Goal: Task Accomplishment & Management: Complete application form

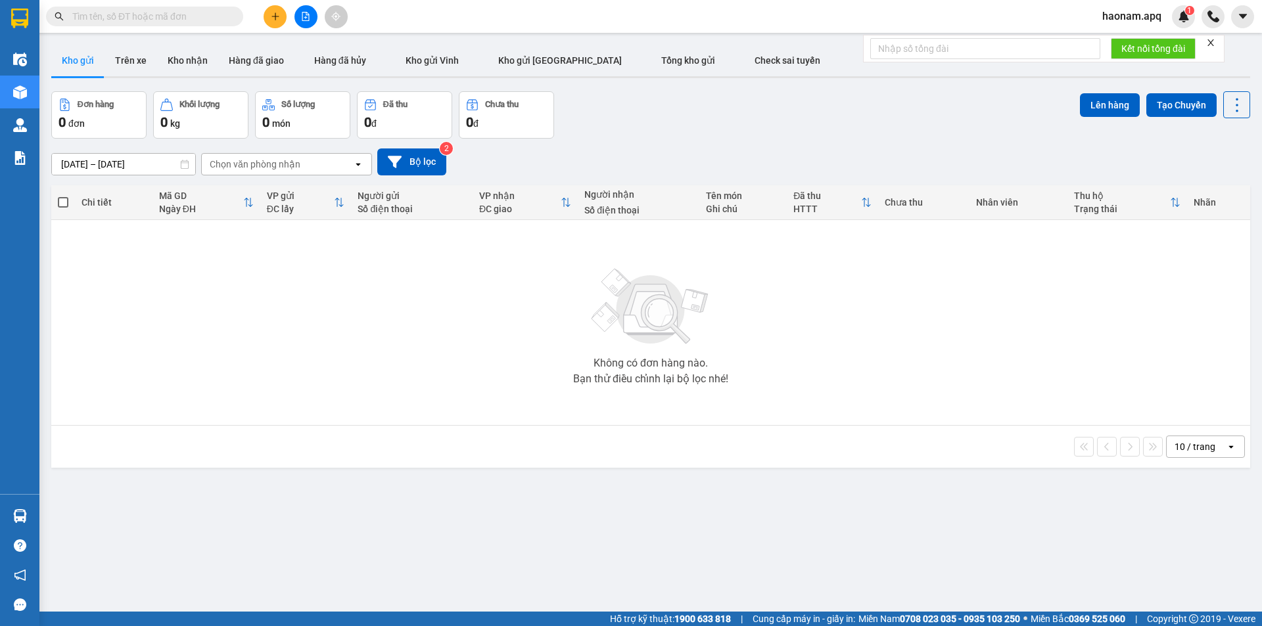
click at [179, 19] on input "text" at bounding box center [149, 16] width 155 height 14
click at [197, 18] on input "text" at bounding box center [149, 16] width 155 height 14
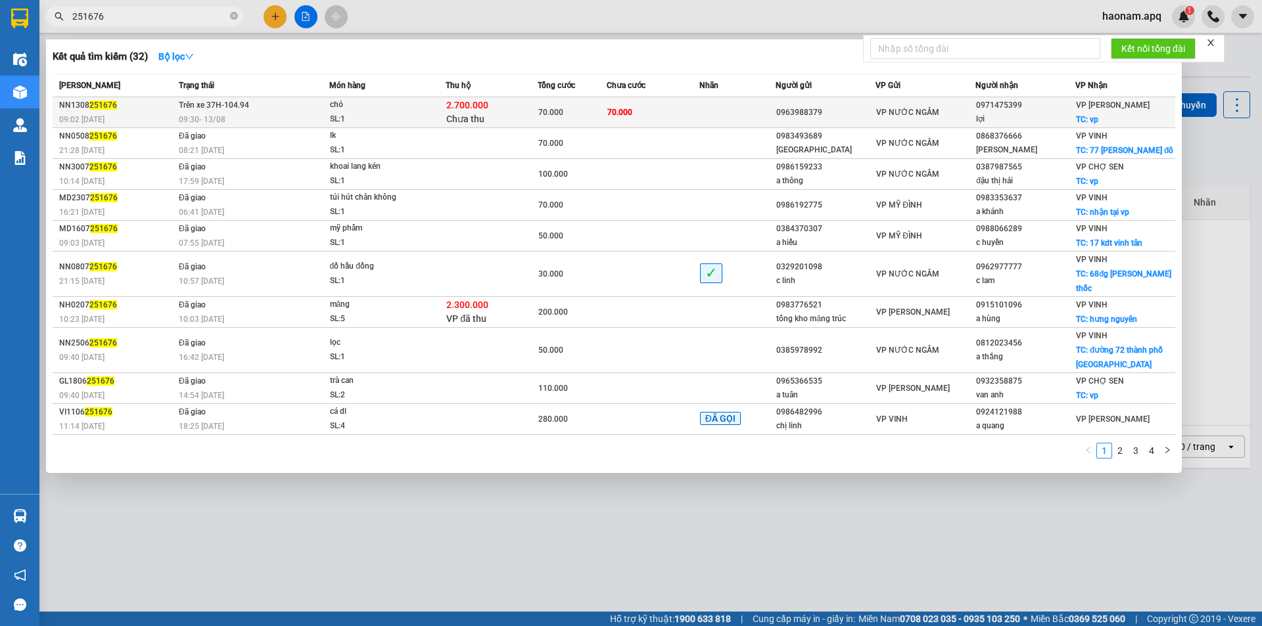
type input "251676"
click at [710, 110] on td at bounding box center [737, 112] width 77 height 31
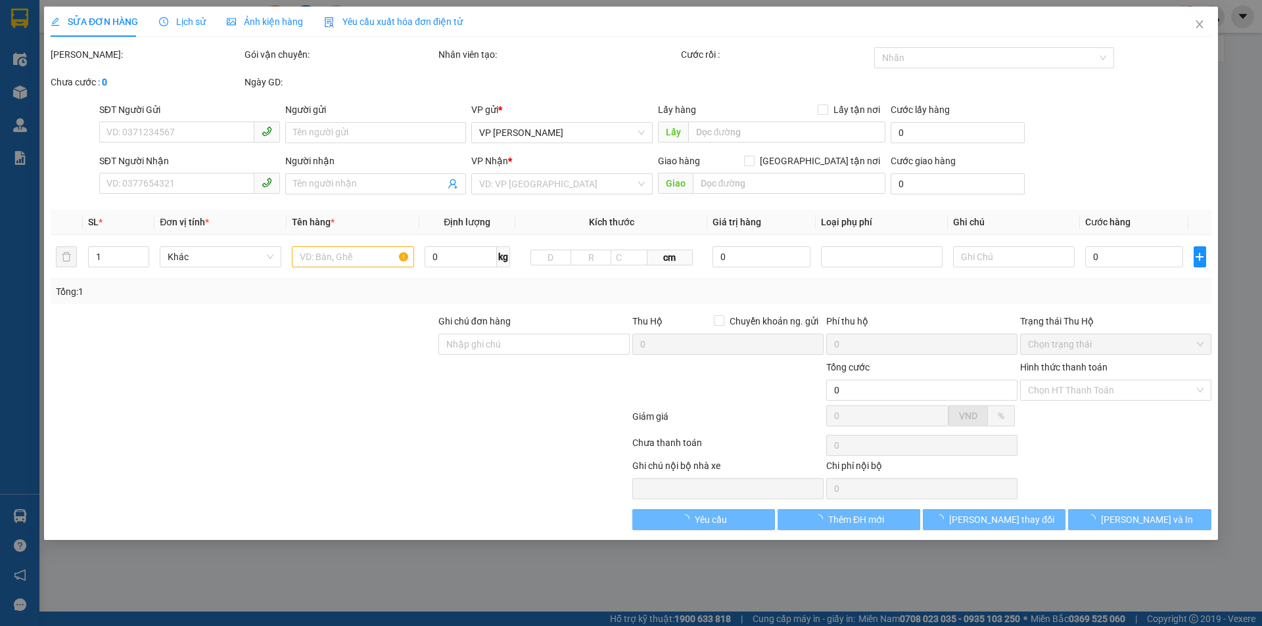
type input "0963988379"
type input "0971475399"
type input "lợi"
checkbox input "true"
type input "vp"
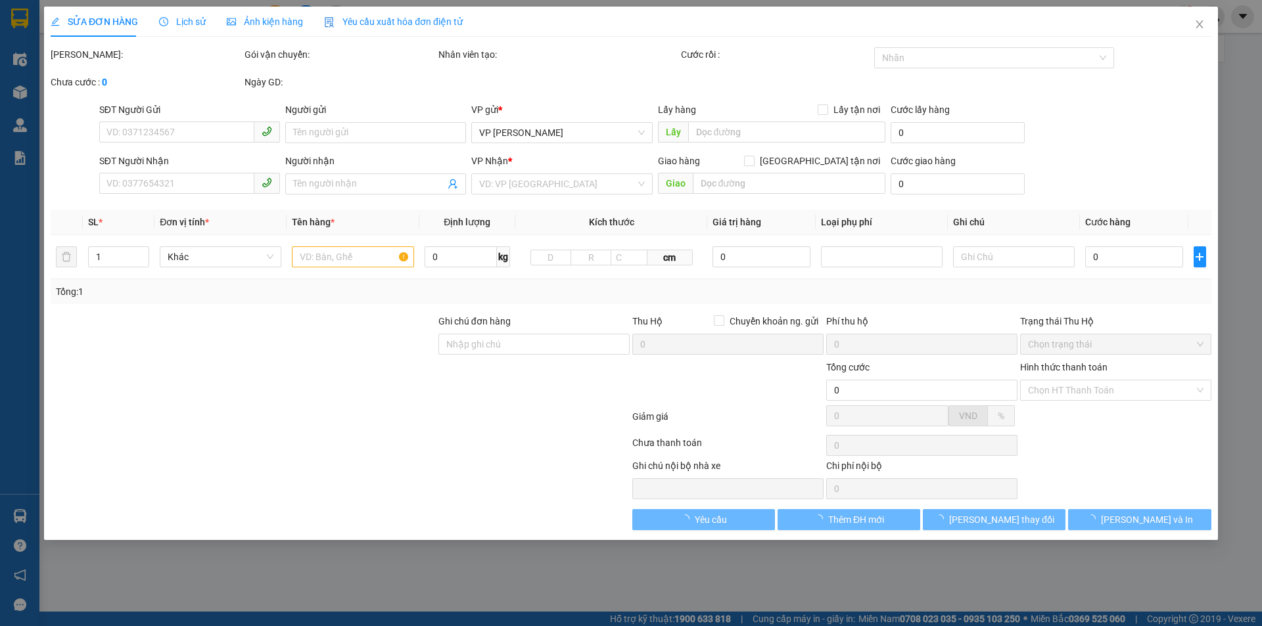
type input "70.000"
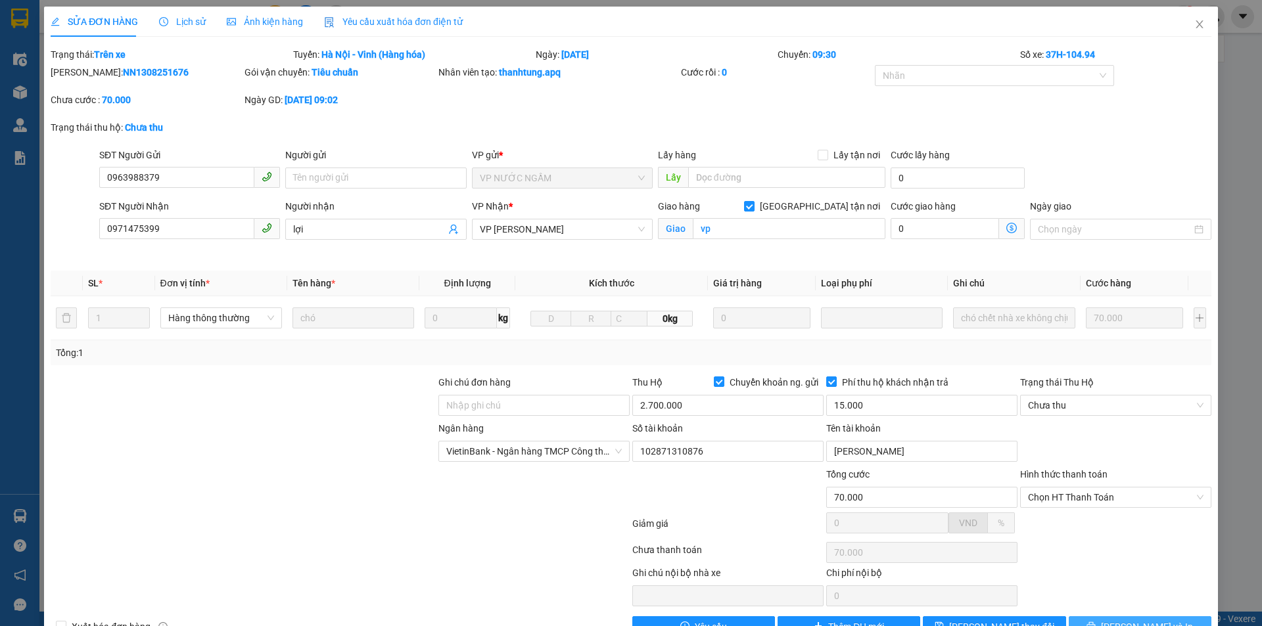
click at [1115, 618] on button "[PERSON_NAME] và In" at bounding box center [1139, 626] width 143 height 21
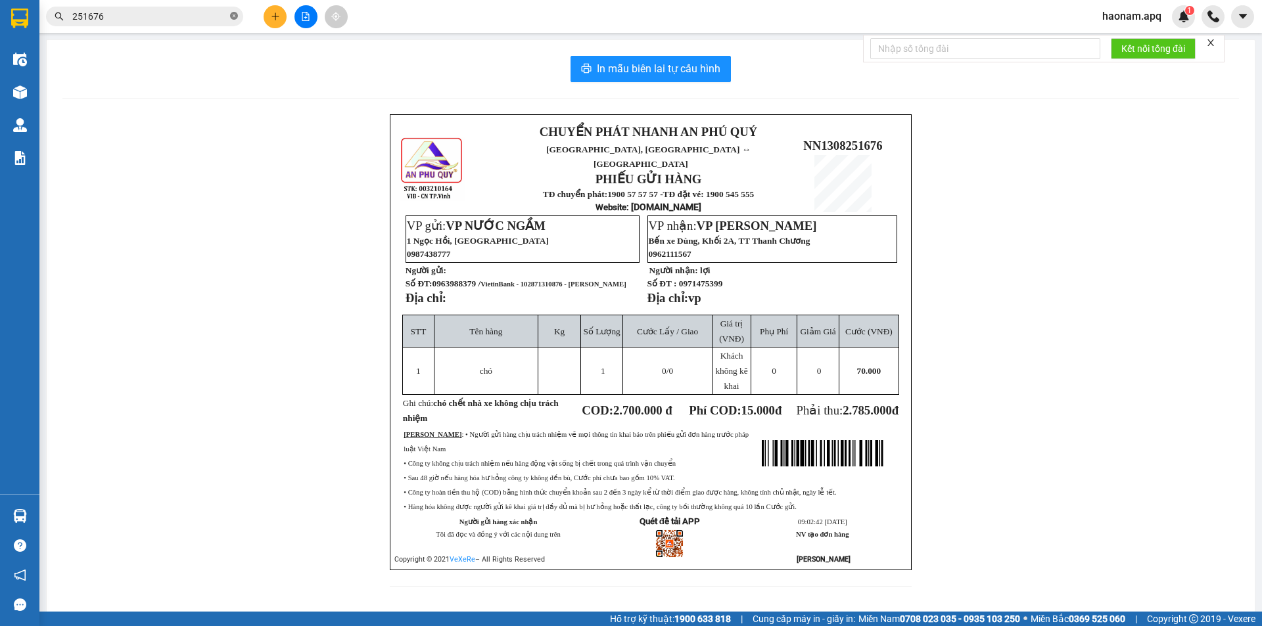
click at [235, 15] on icon "close-circle" at bounding box center [234, 16] width 8 height 8
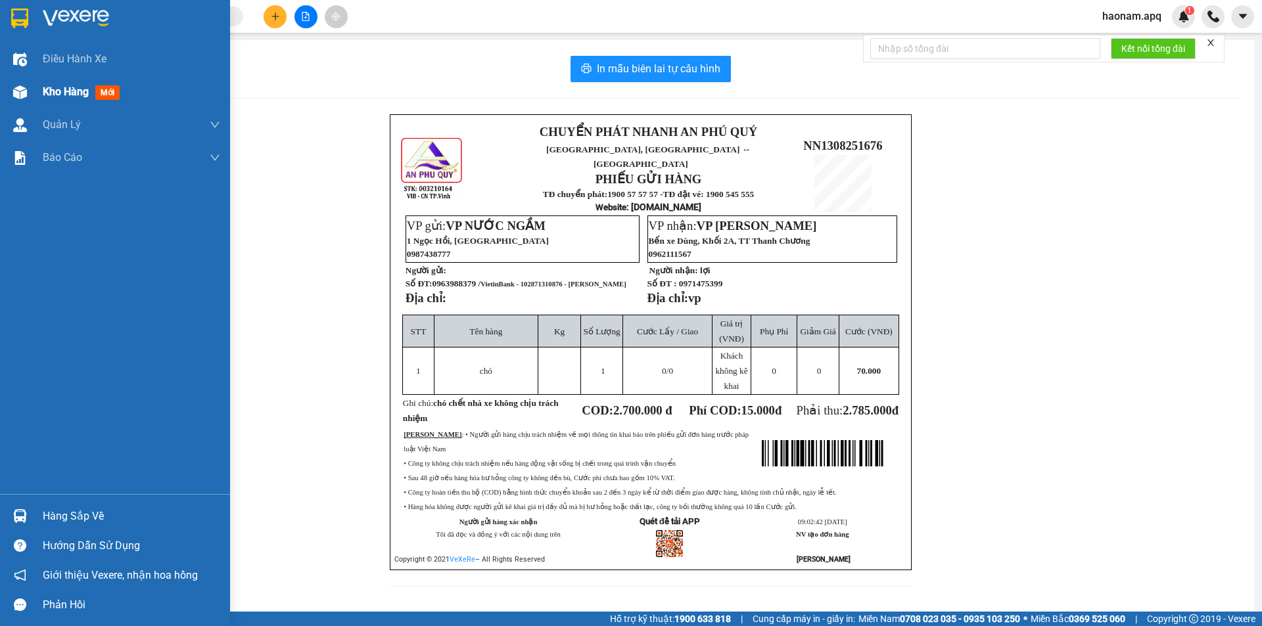
click at [68, 89] on span "Kho hàng" at bounding box center [66, 91] width 46 height 12
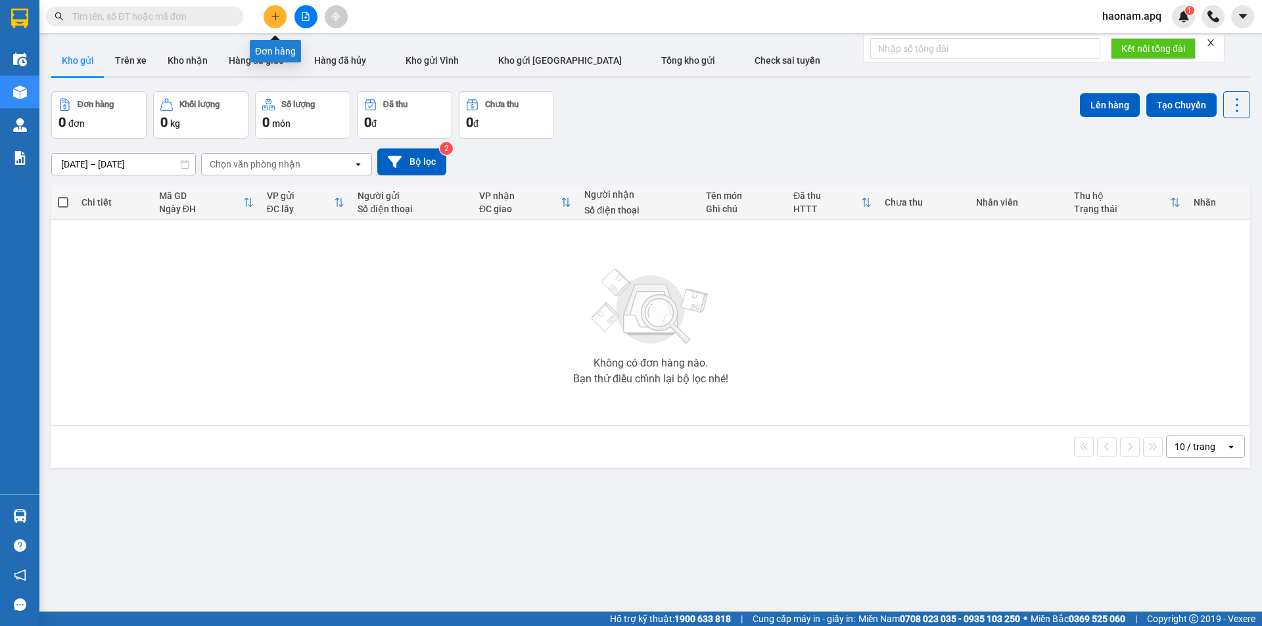
click at [275, 10] on button at bounding box center [275, 16] width 23 height 23
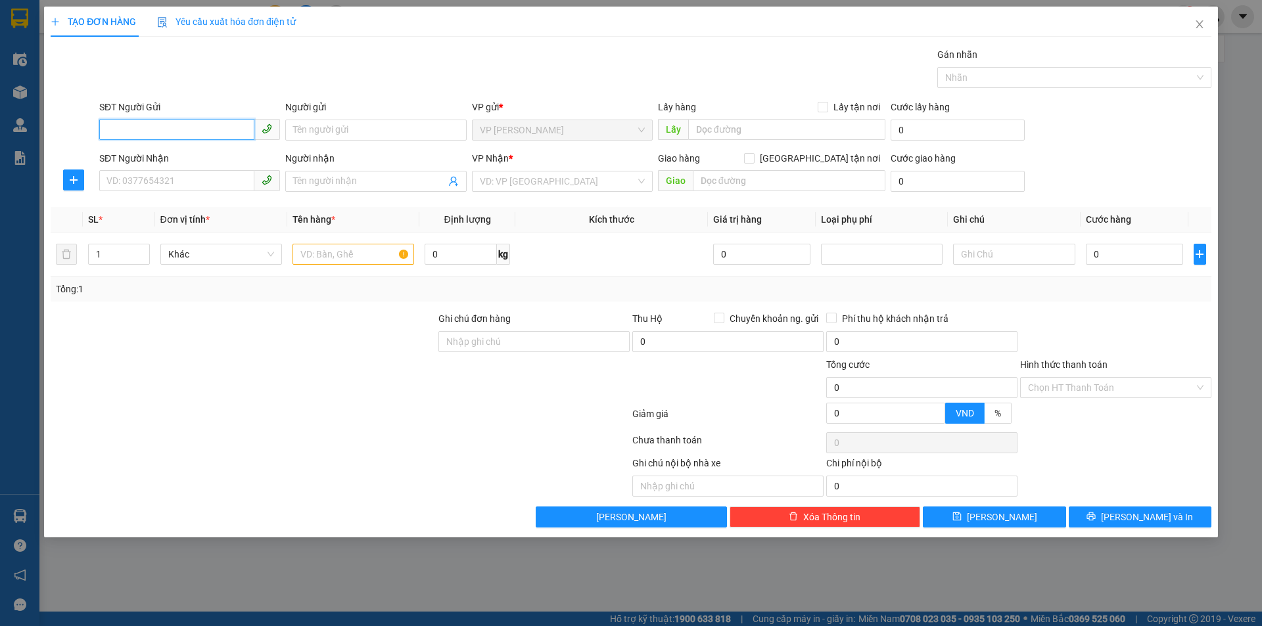
click at [210, 139] on input "SĐT Người Gửi" at bounding box center [176, 129] width 155 height 21
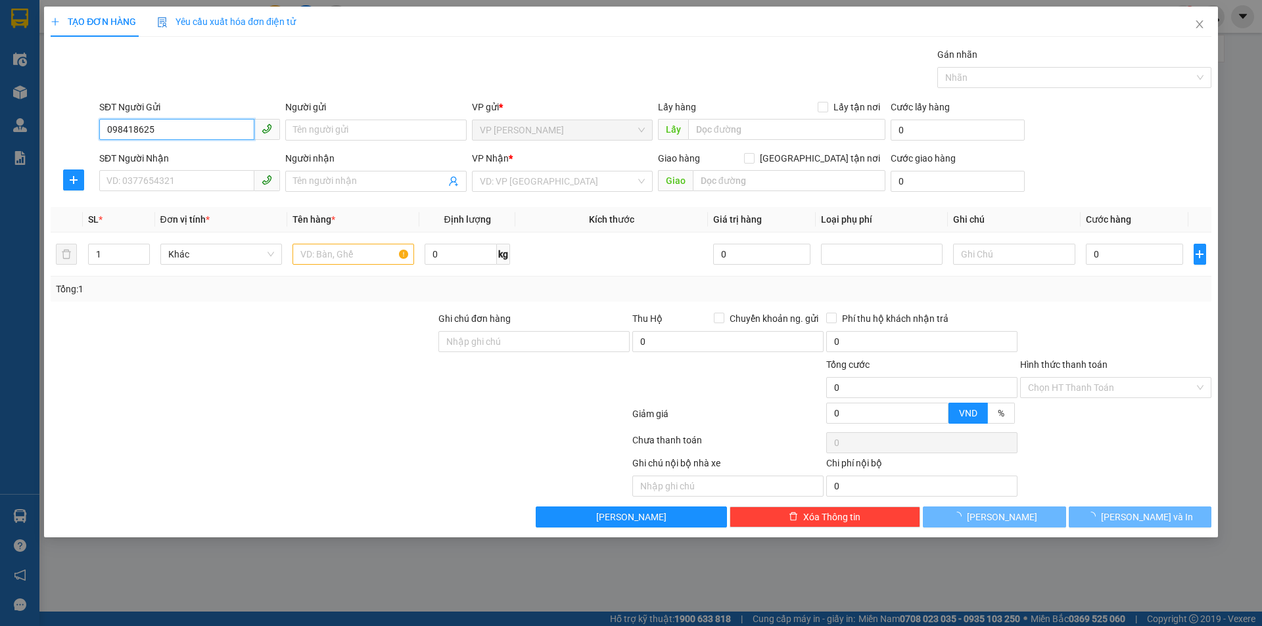
type input "0984186256"
drag, startPoint x: 211, startPoint y: 152, endPoint x: 195, endPoint y: 171, distance: 24.2
click at [210, 152] on div "0984186256 - bác thảo 0966405976" at bounding box center [189, 156] width 165 height 14
type input "bác thảo 0966405976"
checkbox input "true"
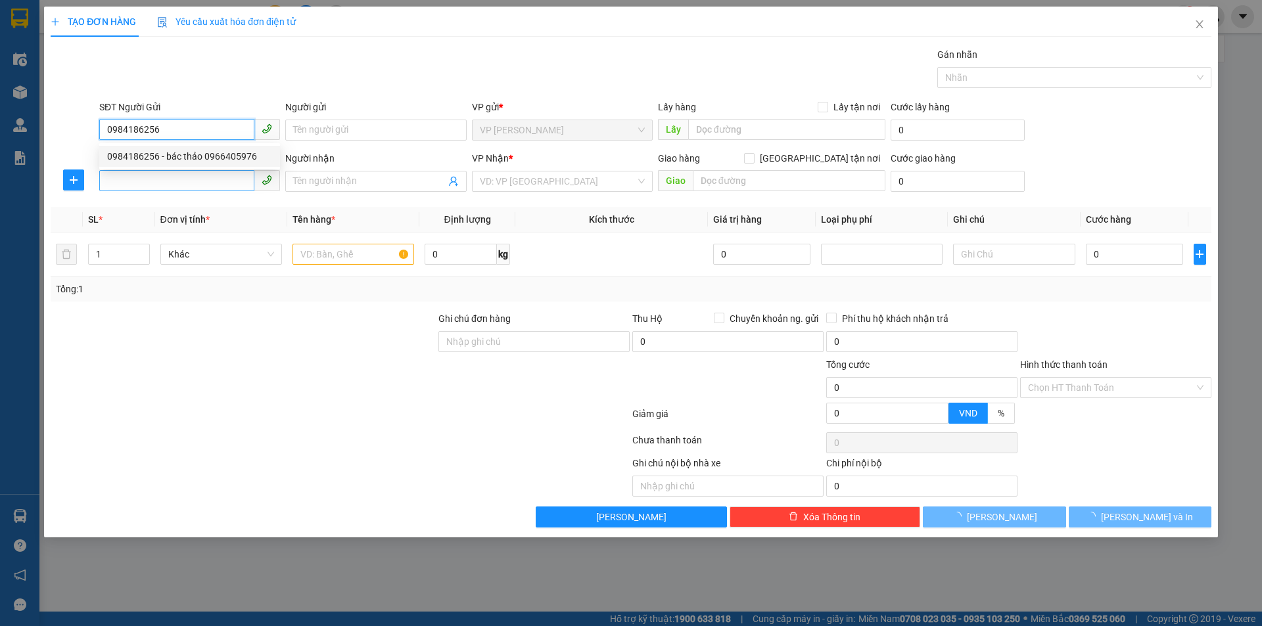
type input "TC"
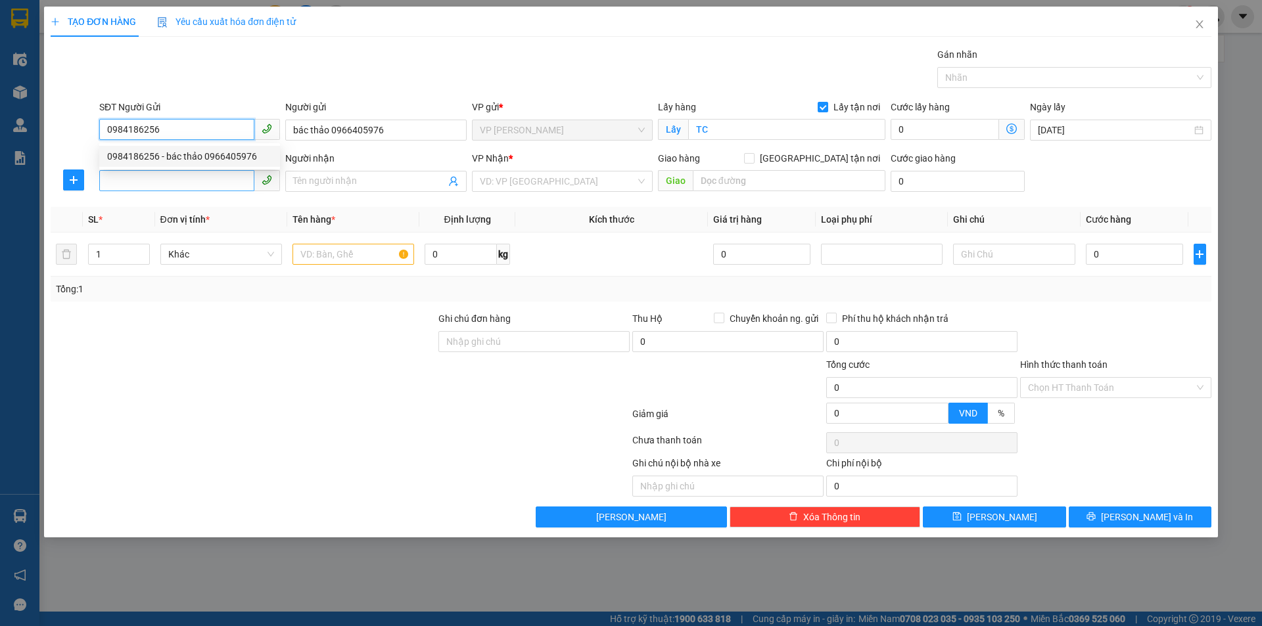
type input "0984186256"
click at [195, 174] on input "SĐT Người Nhận" at bounding box center [176, 180] width 155 height 21
click at [187, 174] on input "SĐT Người Nhận" at bounding box center [176, 180] width 155 height 21
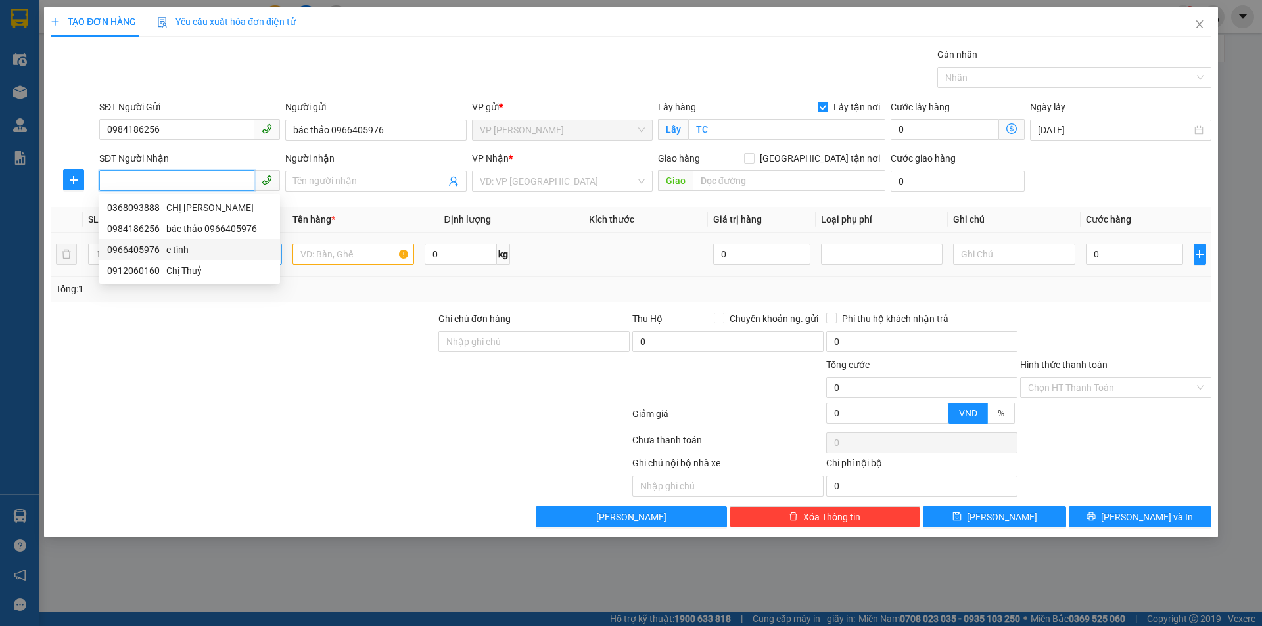
click at [197, 253] on div "0966405976 - c tình" at bounding box center [189, 249] width 165 height 14
type input "0966405976"
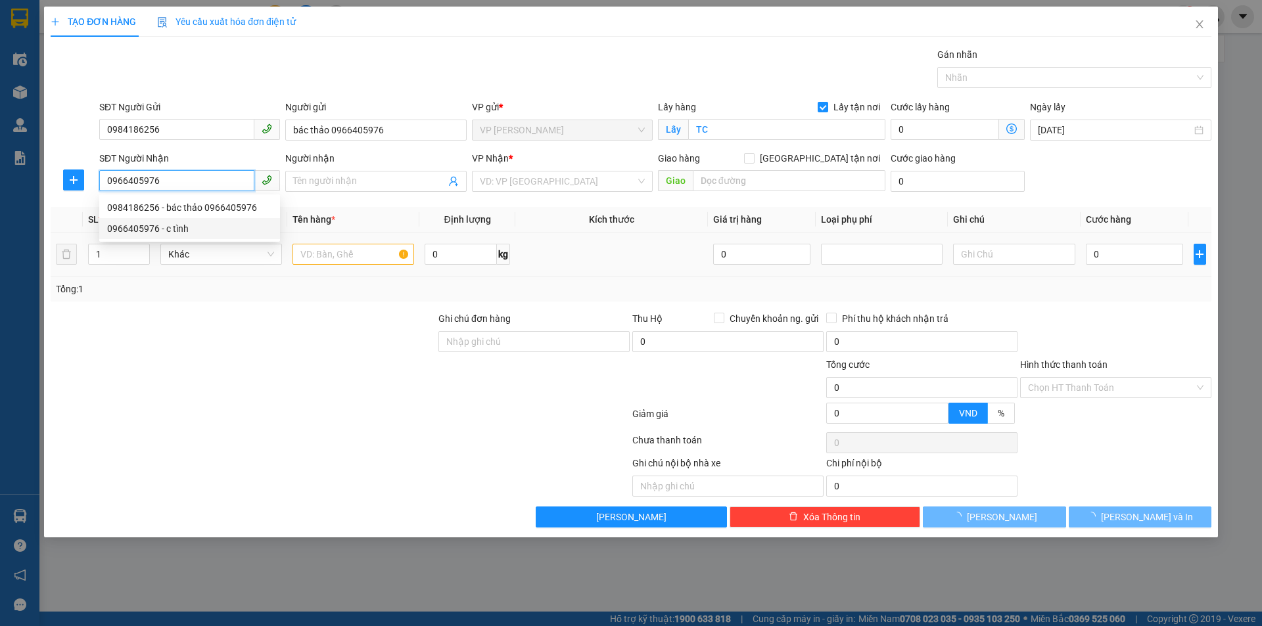
type input "c tình"
type input "VP Nước Ngầm"
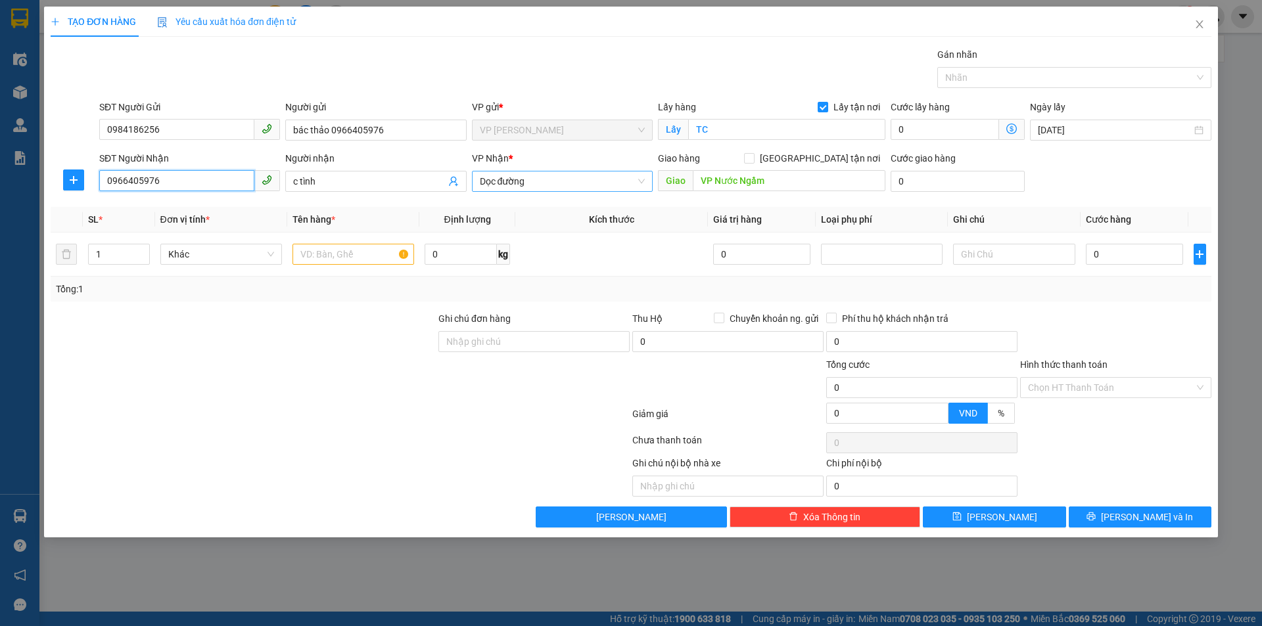
click at [605, 177] on span "Dọc đường" at bounding box center [562, 182] width 165 height 20
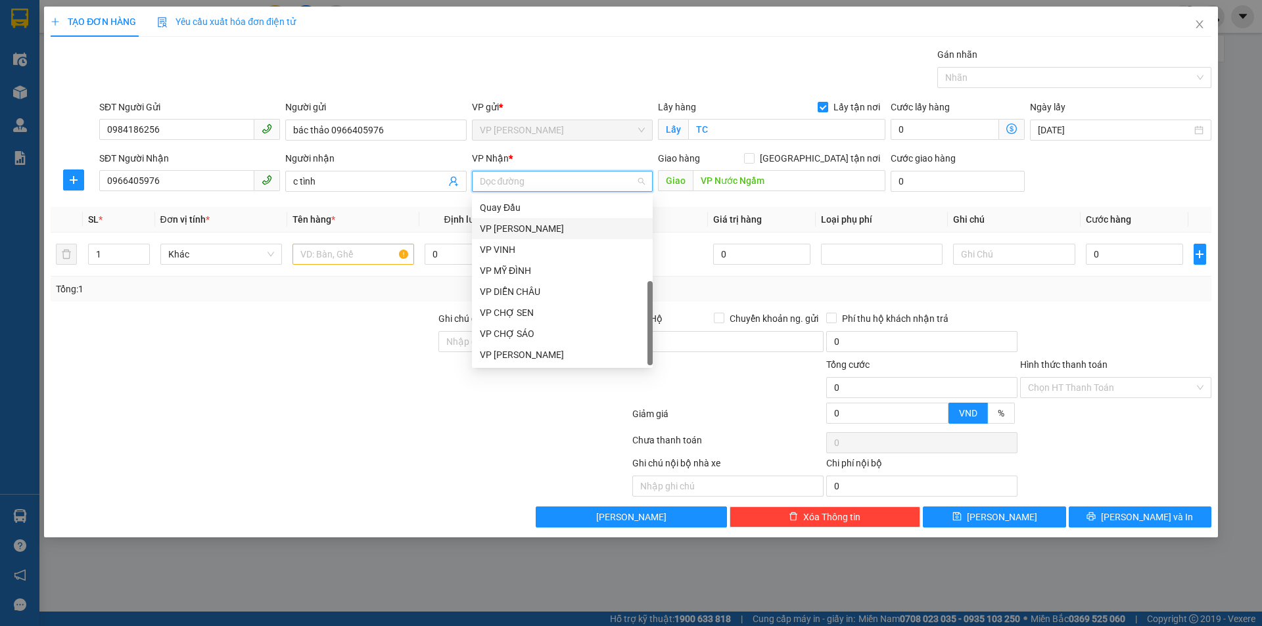
click at [589, 234] on div "VP [PERSON_NAME]" at bounding box center [562, 228] width 165 height 14
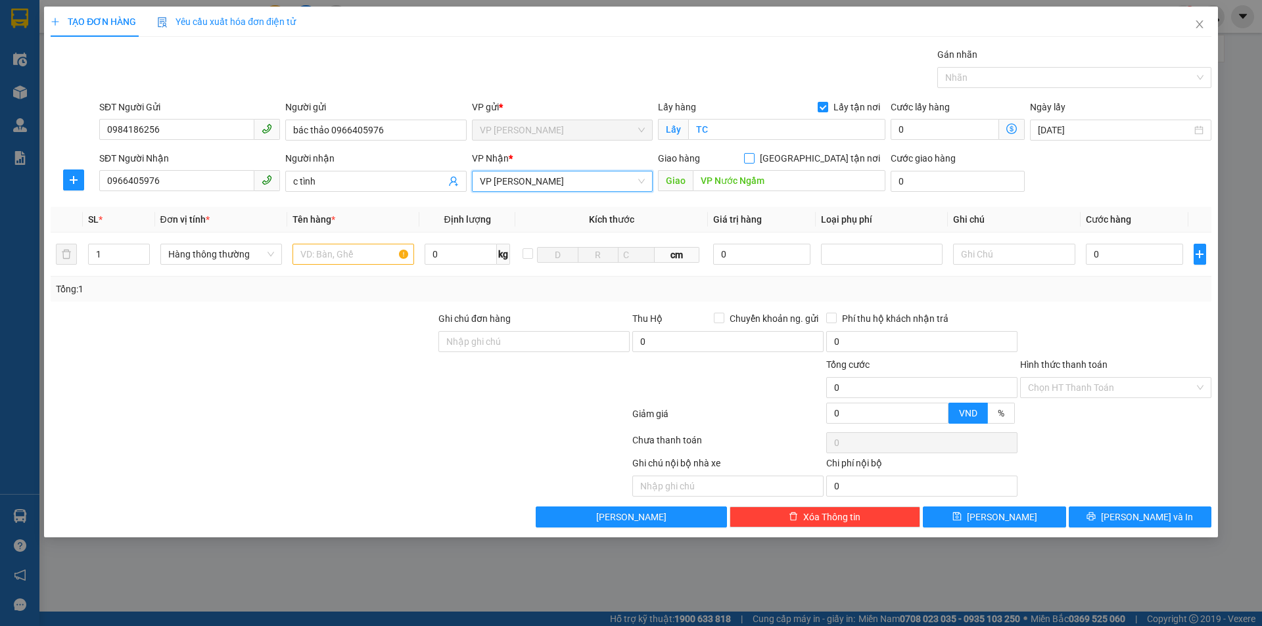
click at [753, 158] on input "[GEOGRAPHIC_DATA] tận nơi" at bounding box center [748, 157] width 9 height 9
checkbox input "true"
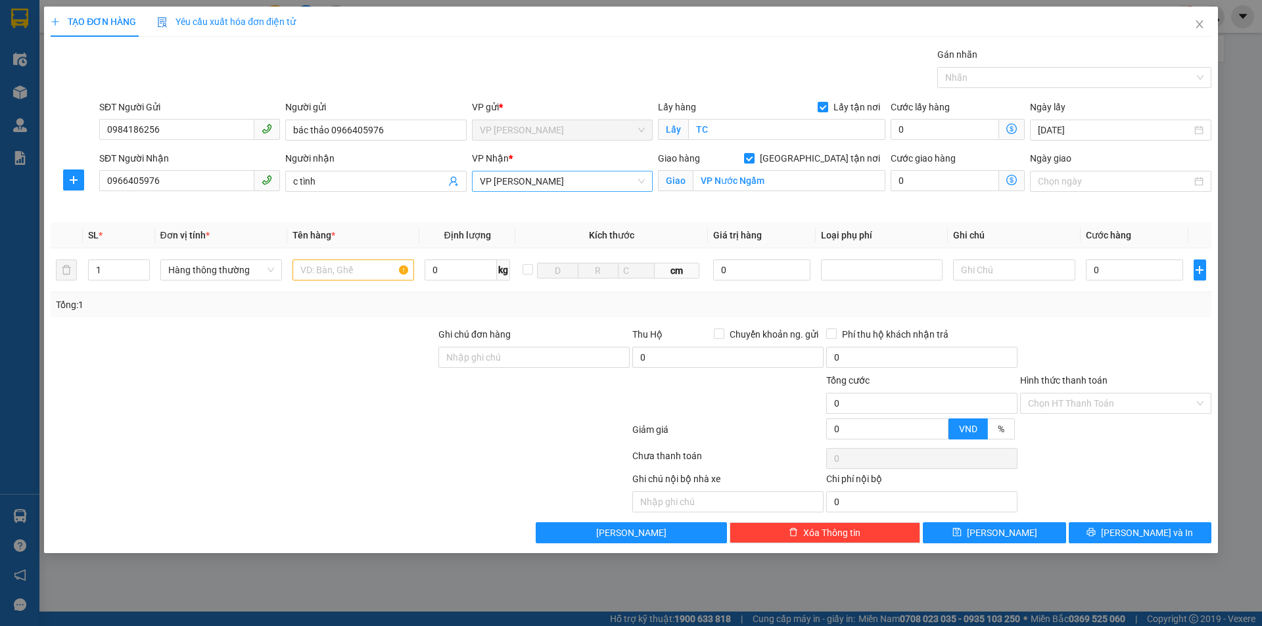
drag, startPoint x: 575, startPoint y: 174, endPoint x: 572, endPoint y: 191, distance: 16.6
click at [574, 174] on span "VP [PERSON_NAME]" at bounding box center [562, 182] width 165 height 20
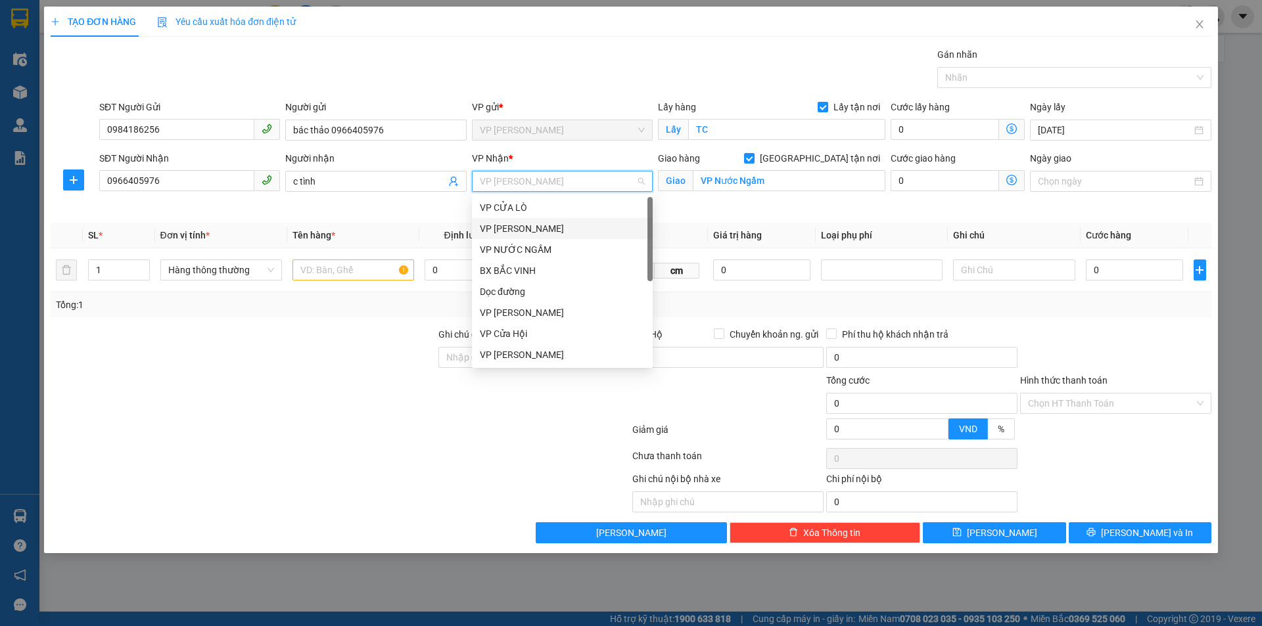
click at [578, 233] on div "VP [PERSON_NAME]" at bounding box center [562, 228] width 165 height 14
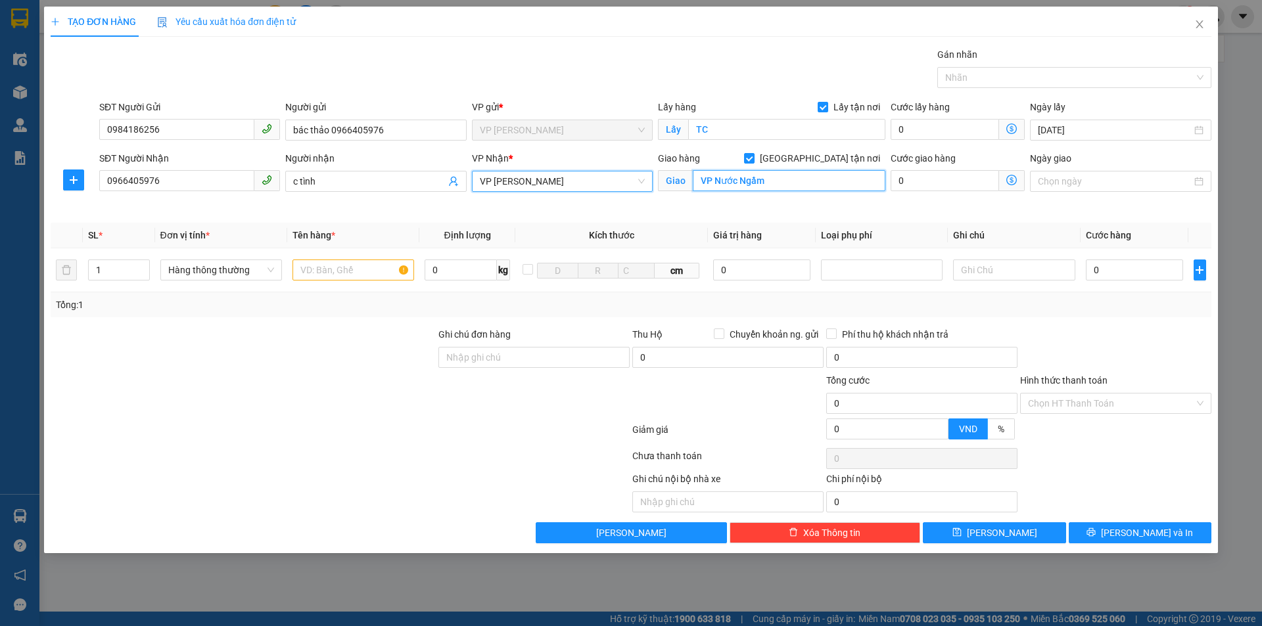
click at [772, 188] on input "VP Nước Ngầm" at bounding box center [789, 180] width 193 height 21
type input "GL"
click at [306, 267] on input "text" at bounding box center [353, 270] width 122 height 21
type input "thực phẩm"
click at [1130, 270] on input "0" at bounding box center [1135, 270] width 98 height 21
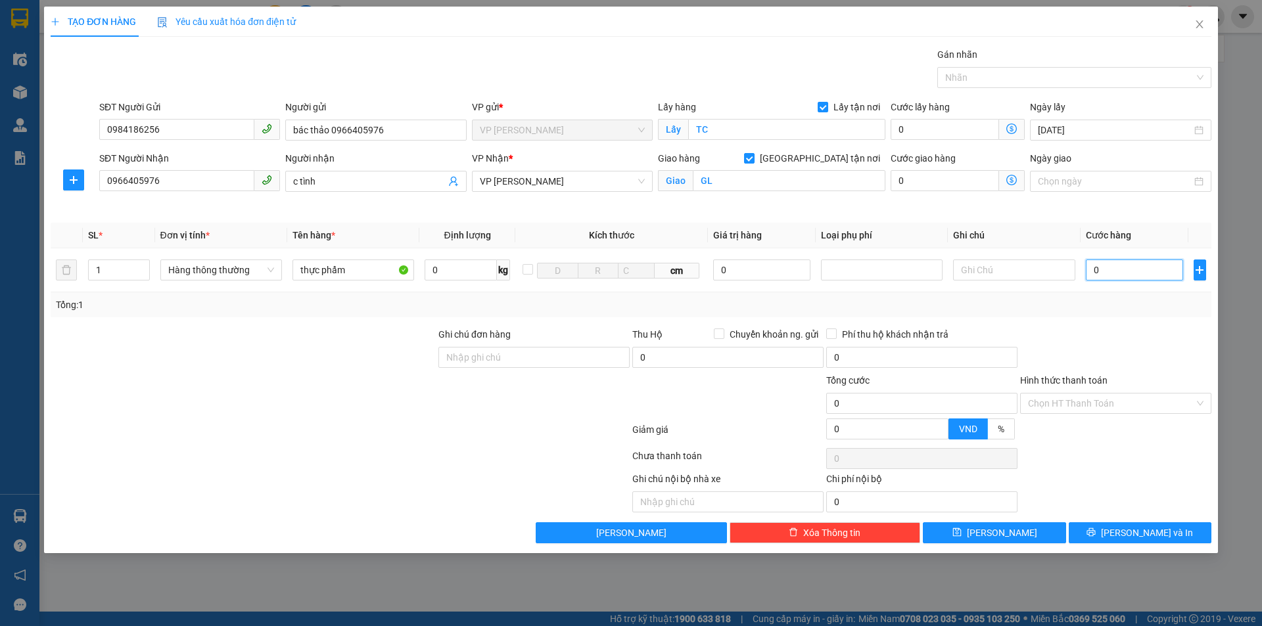
type input "5"
type input "50"
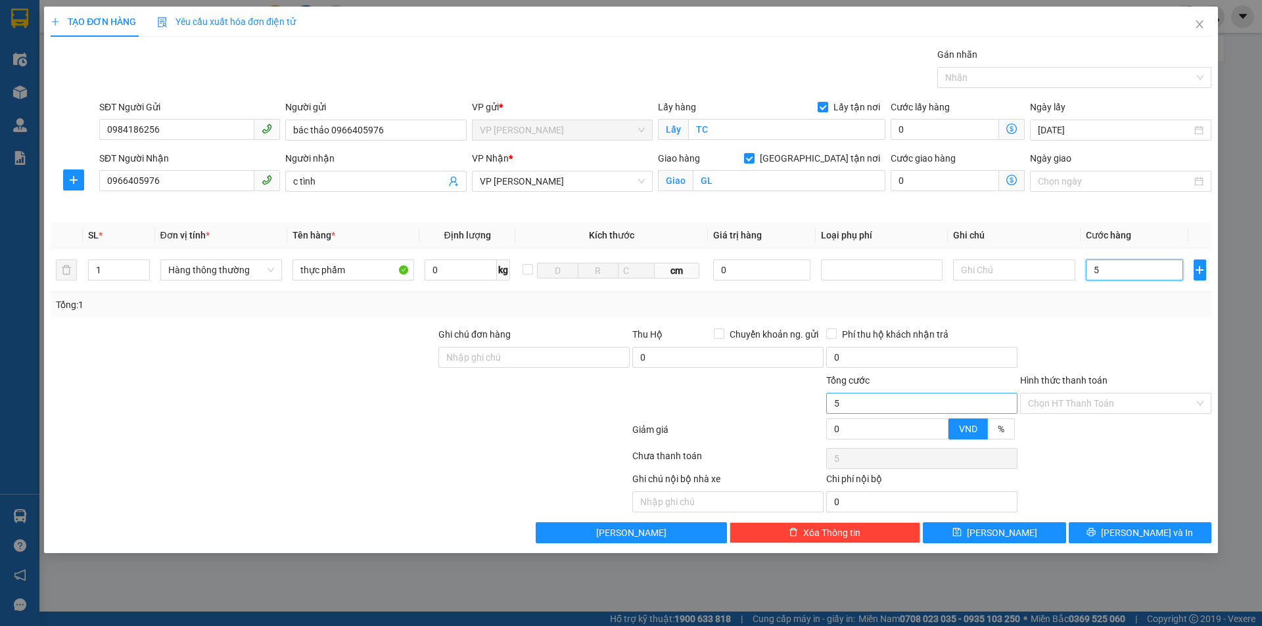
type input "50"
type input "500"
type input "5.000"
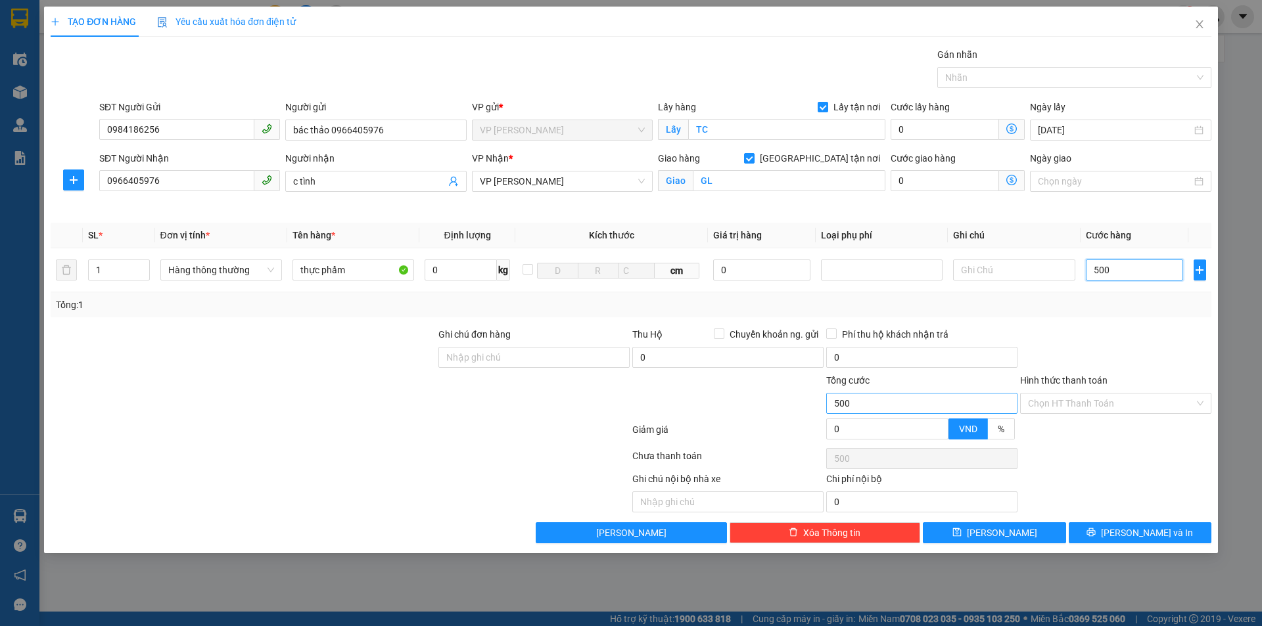
type input "5.000"
type input "50.000"
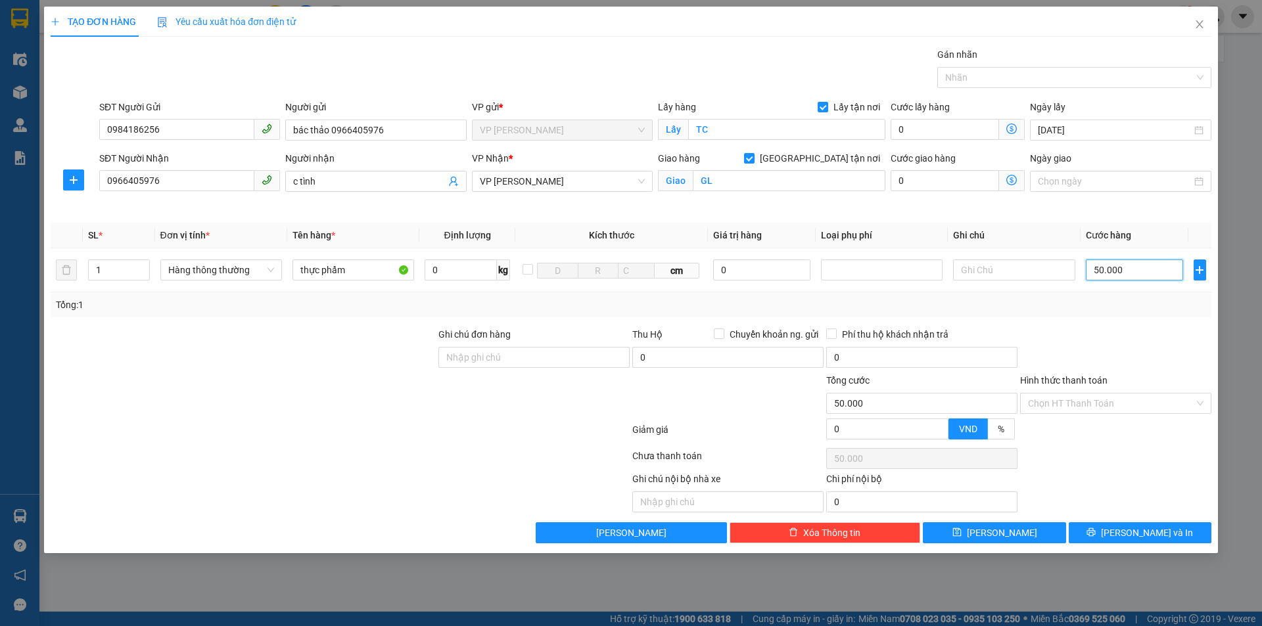
type input "50.000"
click at [1147, 520] on div "Transit Pickup Surcharge Ids Transit Deliver Surcharge Ids Transit Deliver Surc…" at bounding box center [631, 295] width 1160 height 496
click at [1146, 530] on span "[PERSON_NAME] và In" at bounding box center [1147, 533] width 92 height 14
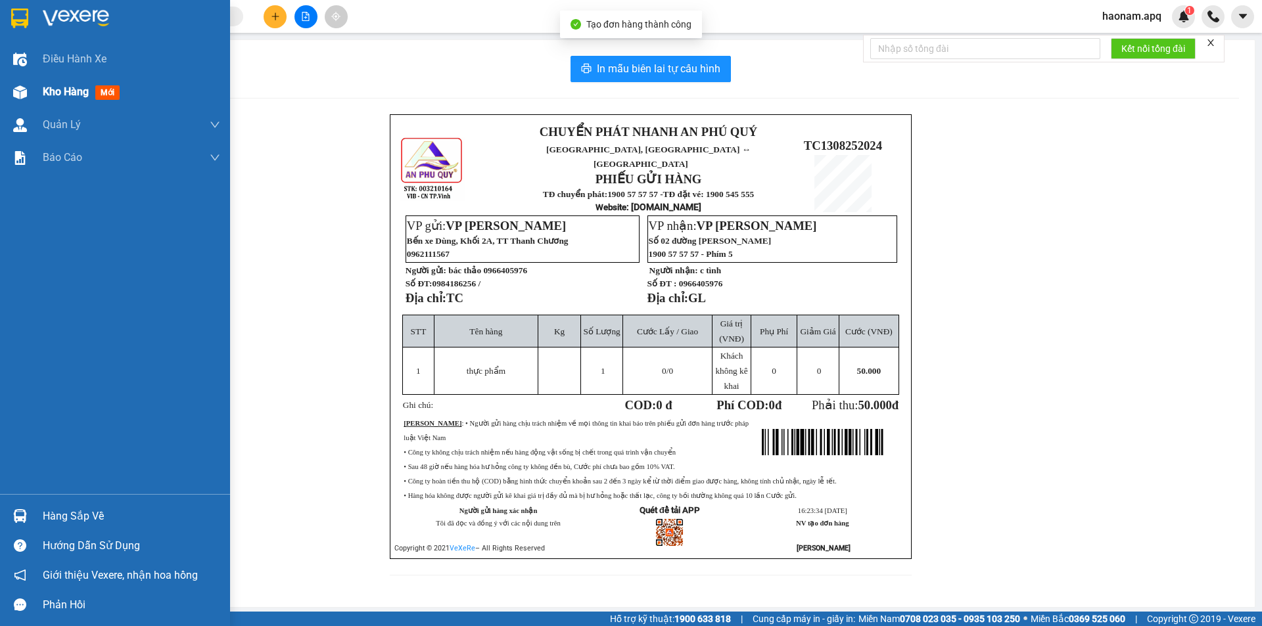
click at [43, 99] on div "Kho hàng mới" at bounding box center [84, 91] width 82 height 16
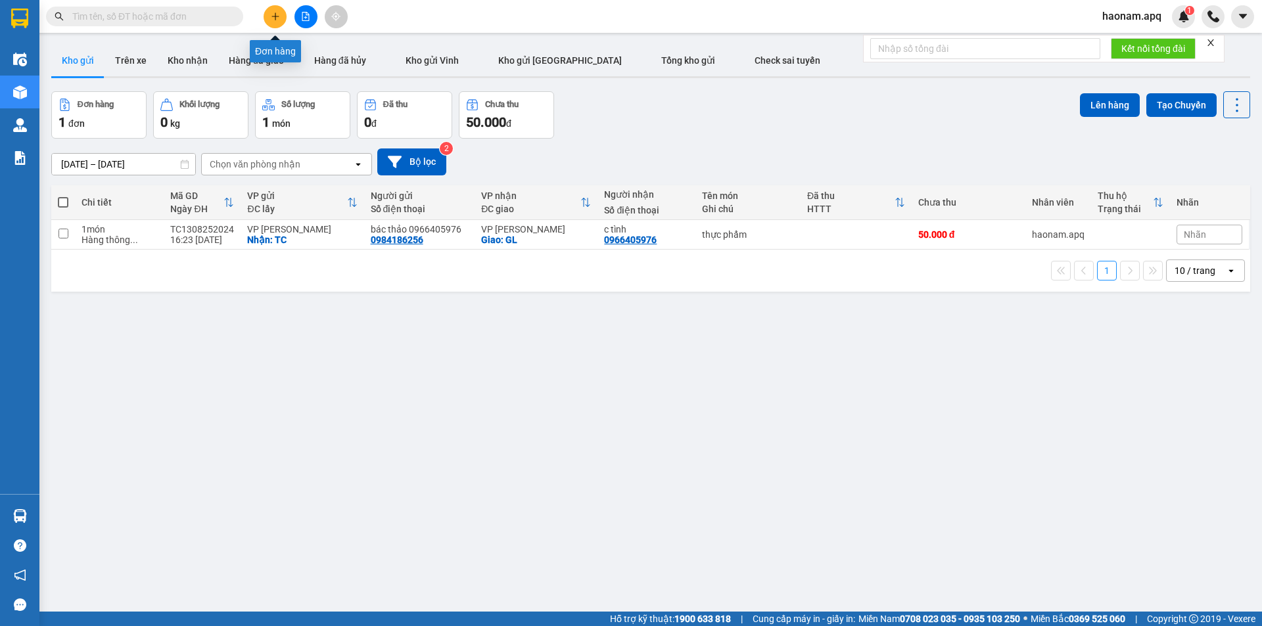
click at [266, 21] on button at bounding box center [275, 16] width 23 height 23
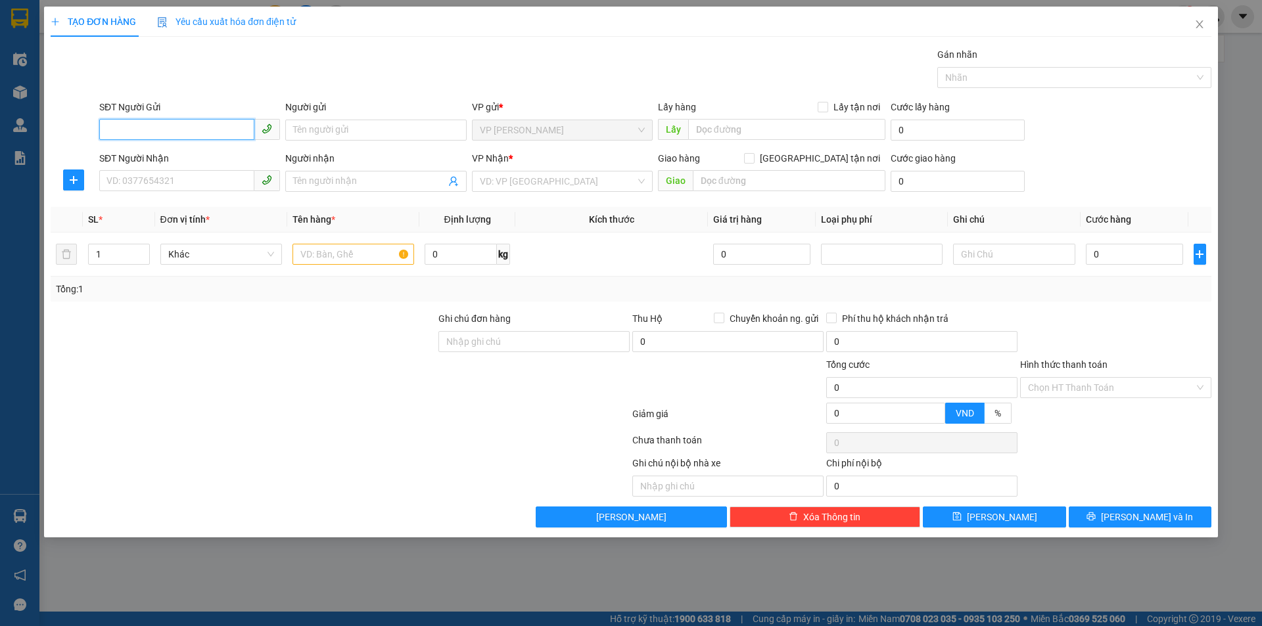
click at [215, 136] on input "SĐT Người Gửi" at bounding box center [176, 129] width 155 height 21
drag, startPoint x: 140, startPoint y: 118, endPoint x: 167, endPoint y: 137, distance: 33.0
click at [140, 118] on div "SĐT Người Gửi" at bounding box center [189, 110] width 181 height 20
click at [167, 137] on input "SĐT Người Gửi" at bounding box center [176, 129] width 155 height 21
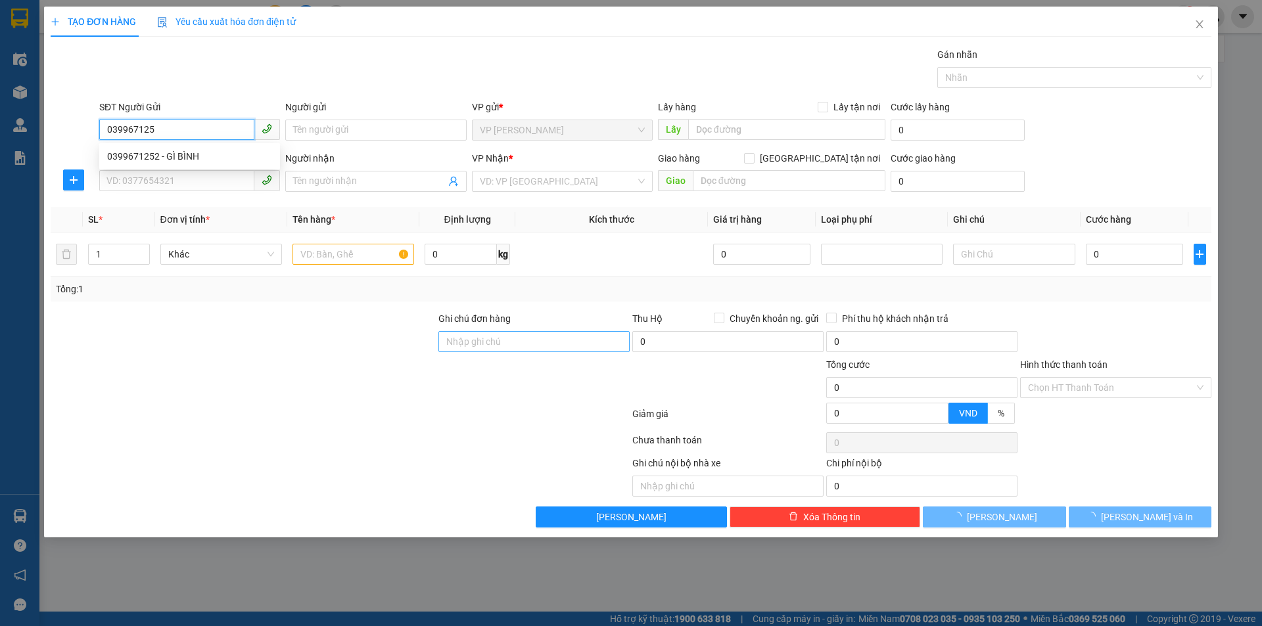
type input "0399671252"
drag, startPoint x: 216, startPoint y: 154, endPoint x: 214, endPoint y: 177, distance: 23.8
click at [217, 154] on div "0399671252 - GÌ BÌNH" at bounding box center [189, 156] width 165 height 14
type input "GÌ BÌNH"
checkbox input "true"
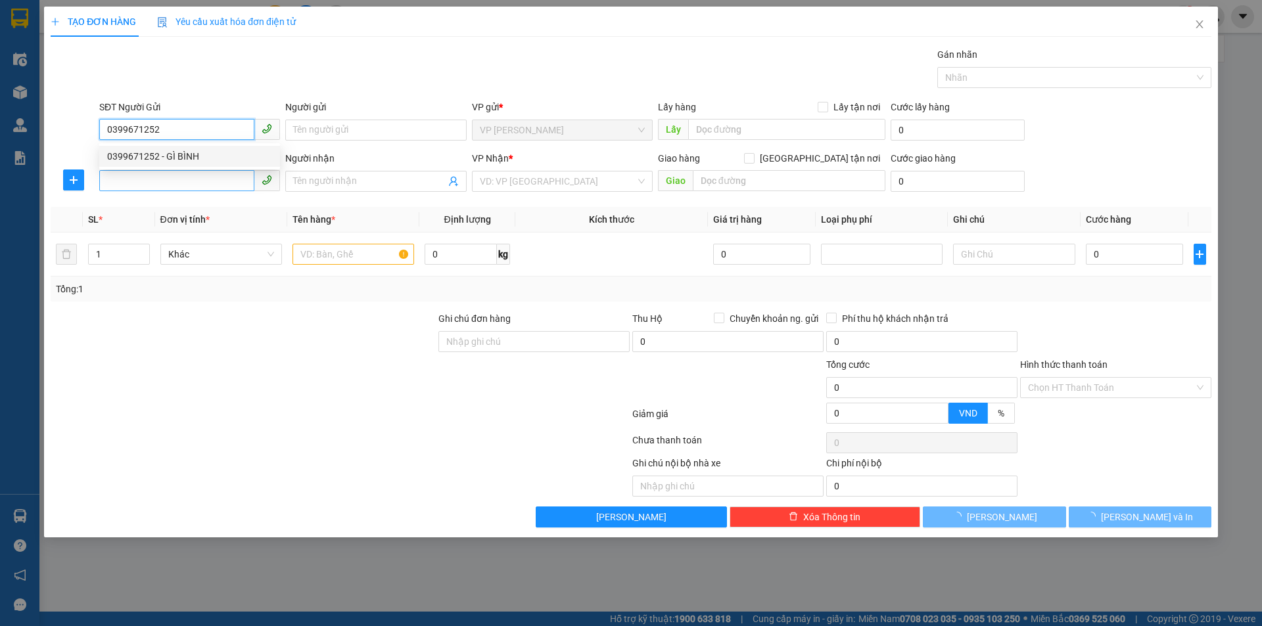
type input "TC"
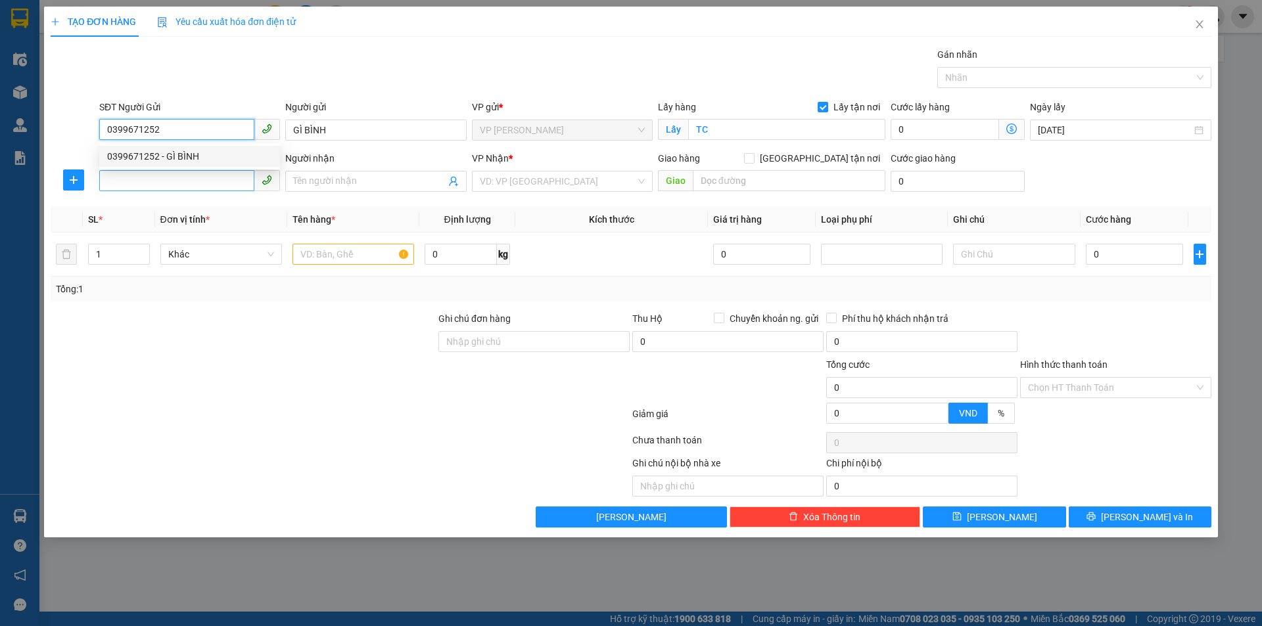
type input "0399671252"
click at [217, 189] on input "SĐT Người Nhận" at bounding box center [176, 180] width 155 height 21
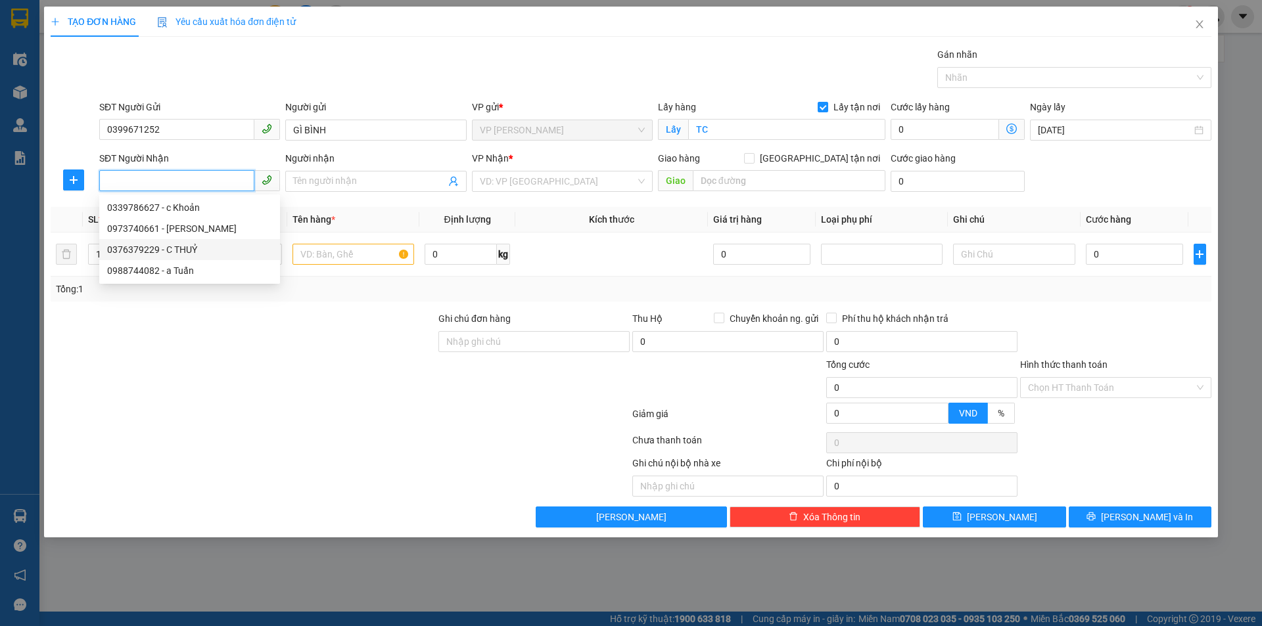
click at [212, 246] on div "0376379229 - C THUỶ" at bounding box center [189, 249] width 165 height 14
type input "0376379229"
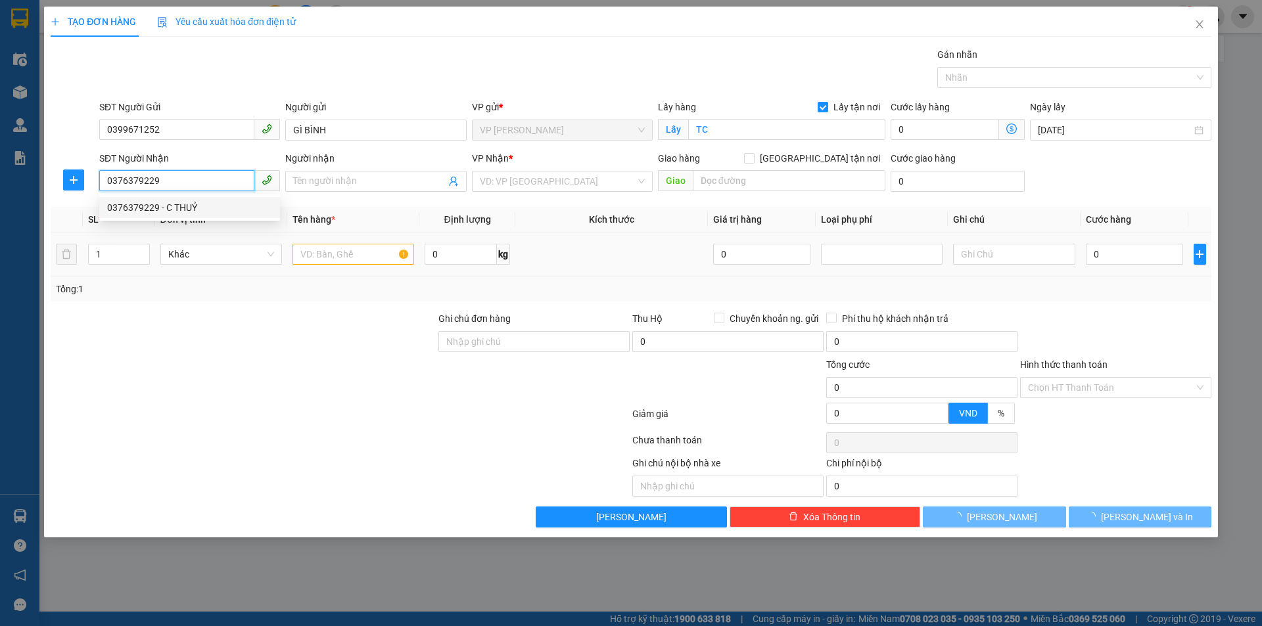
type input "C THUỶ"
checkbox input "true"
type input "NH"
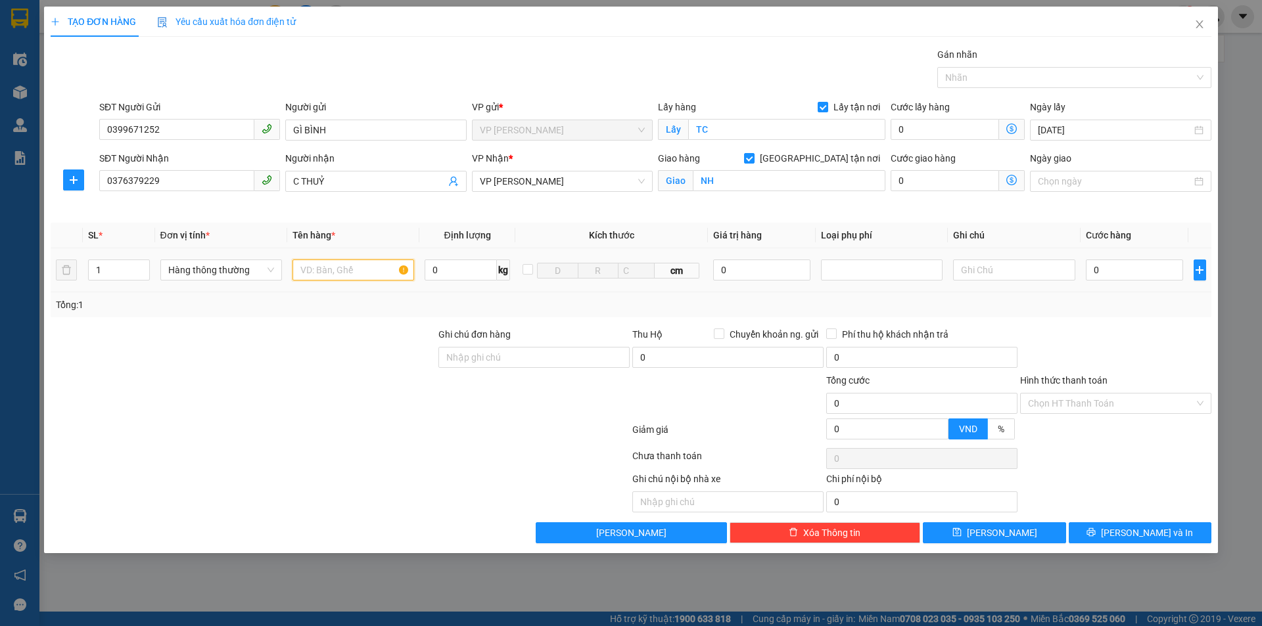
click at [364, 274] on input "text" at bounding box center [353, 270] width 122 height 21
type input "gạo"
click at [1150, 272] on input "0" at bounding box center [1135, 270] width 98 height 21
type input "5"
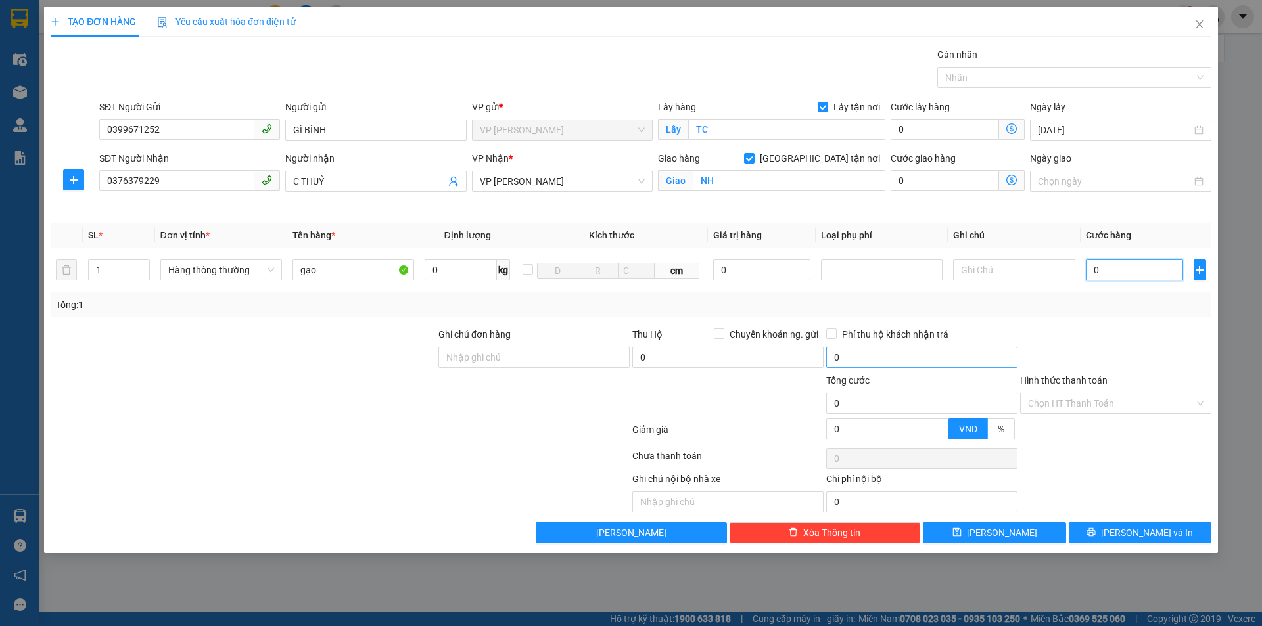
type input "5"
type input "50"
type input "500"
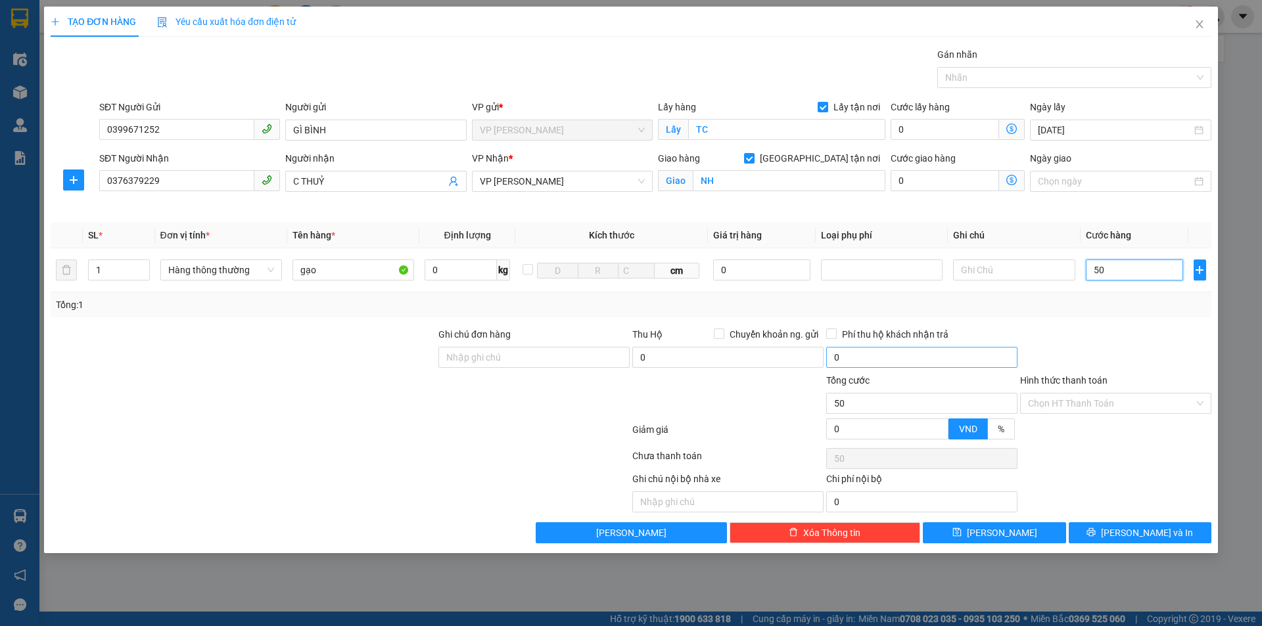
type input "500"
type input "5.000"
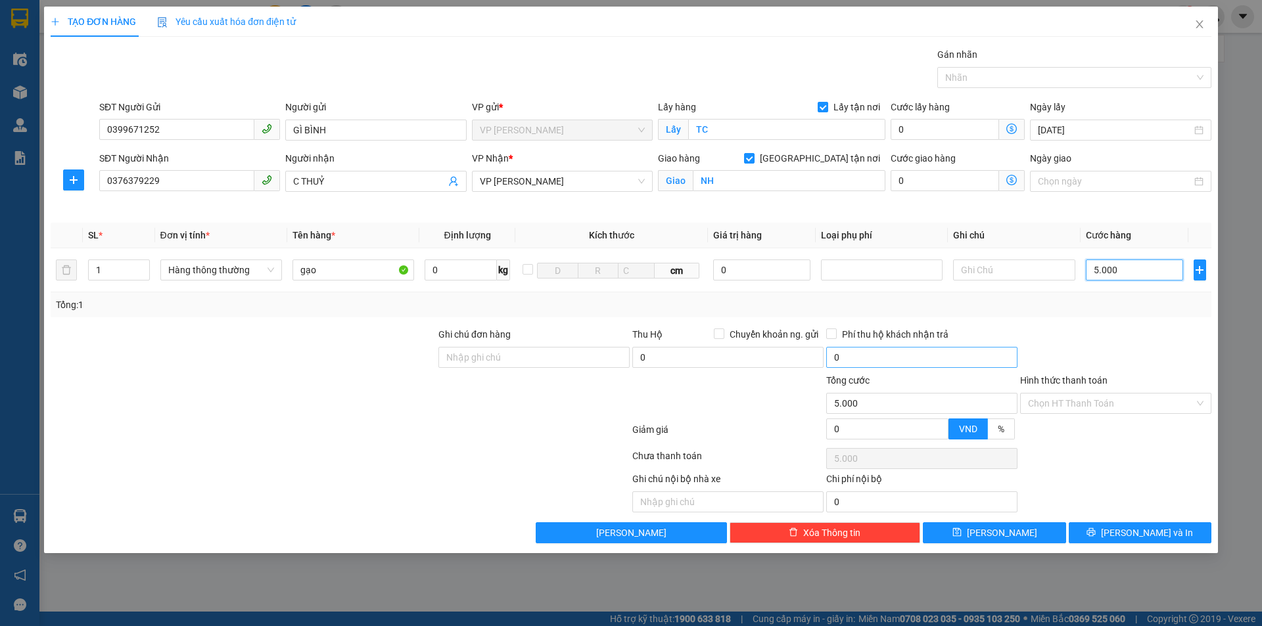
type input "50.000"
drag, startPoint x: 1038, startPoint y: 534, endPoint x: 1038, endPoint y: 524, distance: 10.5
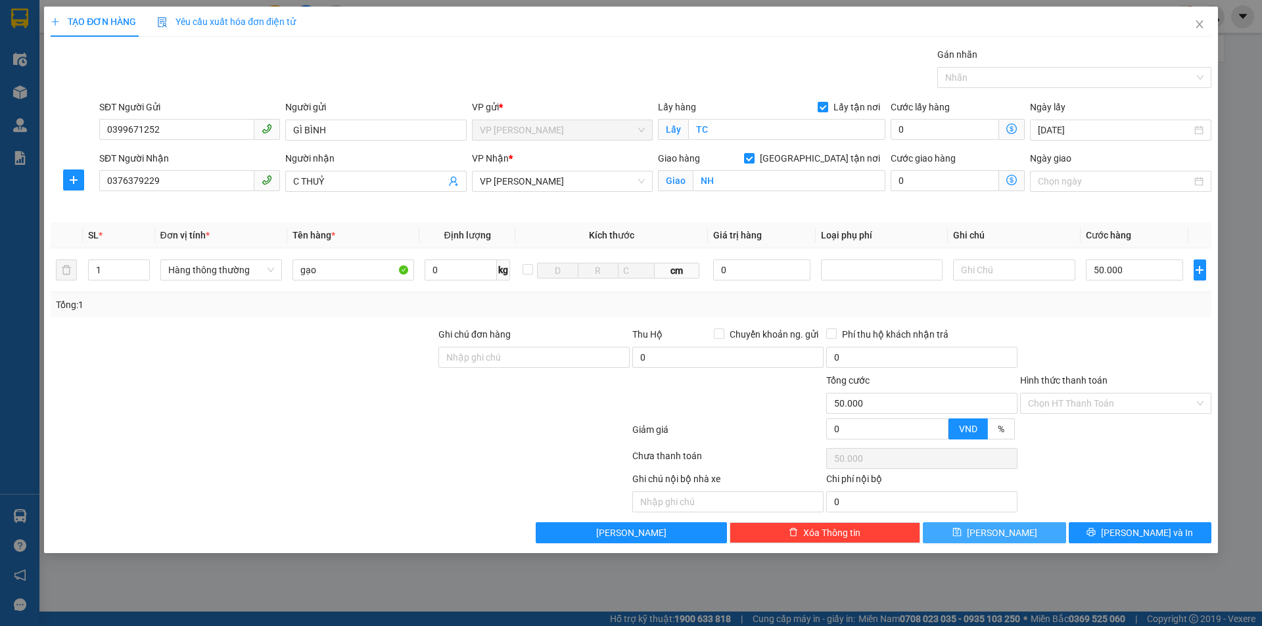
click at [1038, 534] on button "[PERSON_NAME]" at bounding box center [994, 532] width 143 height 21
checkbox input "false"
type input "0"
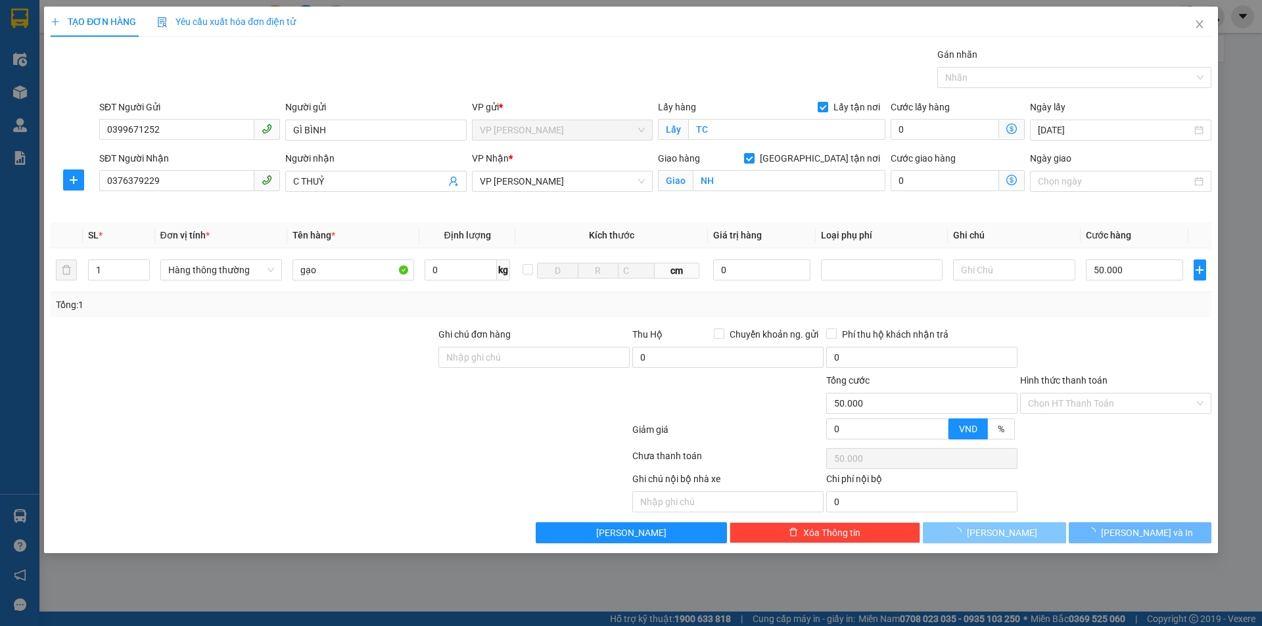
type input "0"
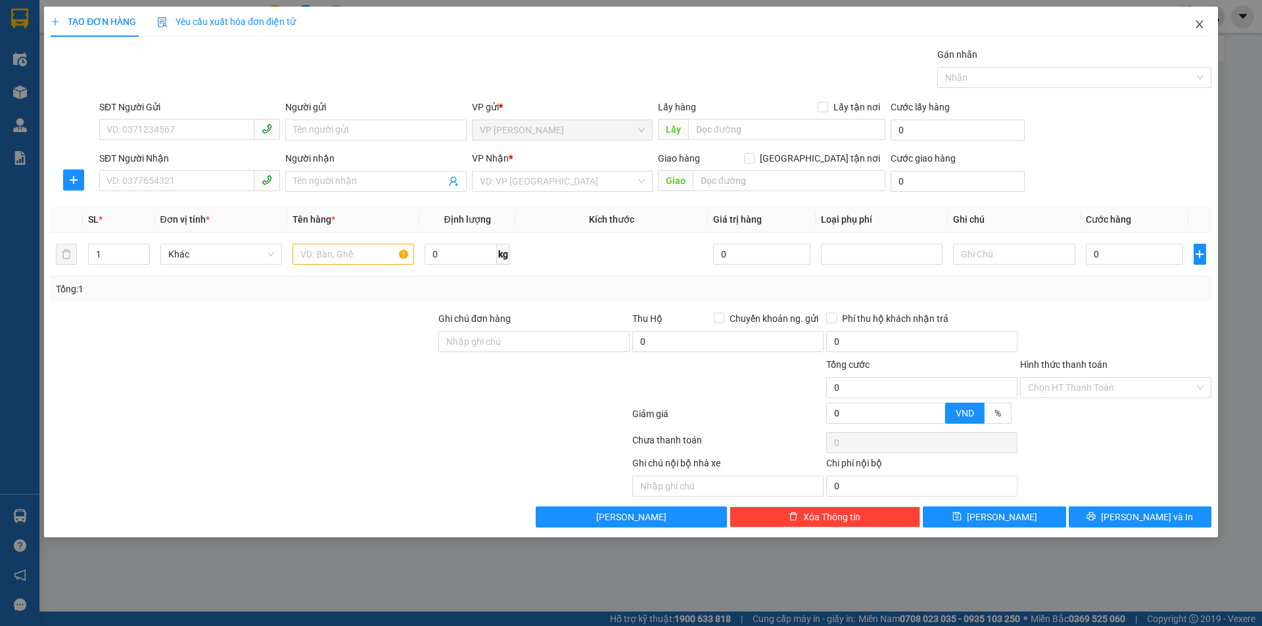
click at [1208, 27] on span "Close" at bounding box center [1199, 25] width 37 height 37
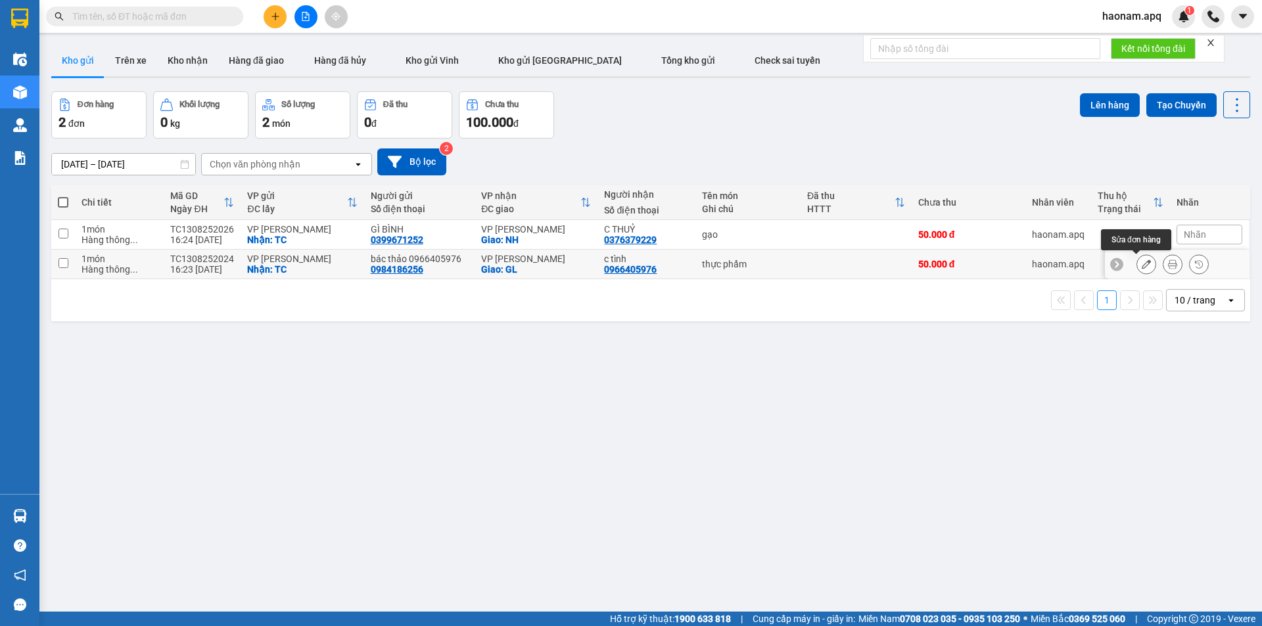
click at [1137, 267] on button at bounding box center [1146, 264] width 18 height 23
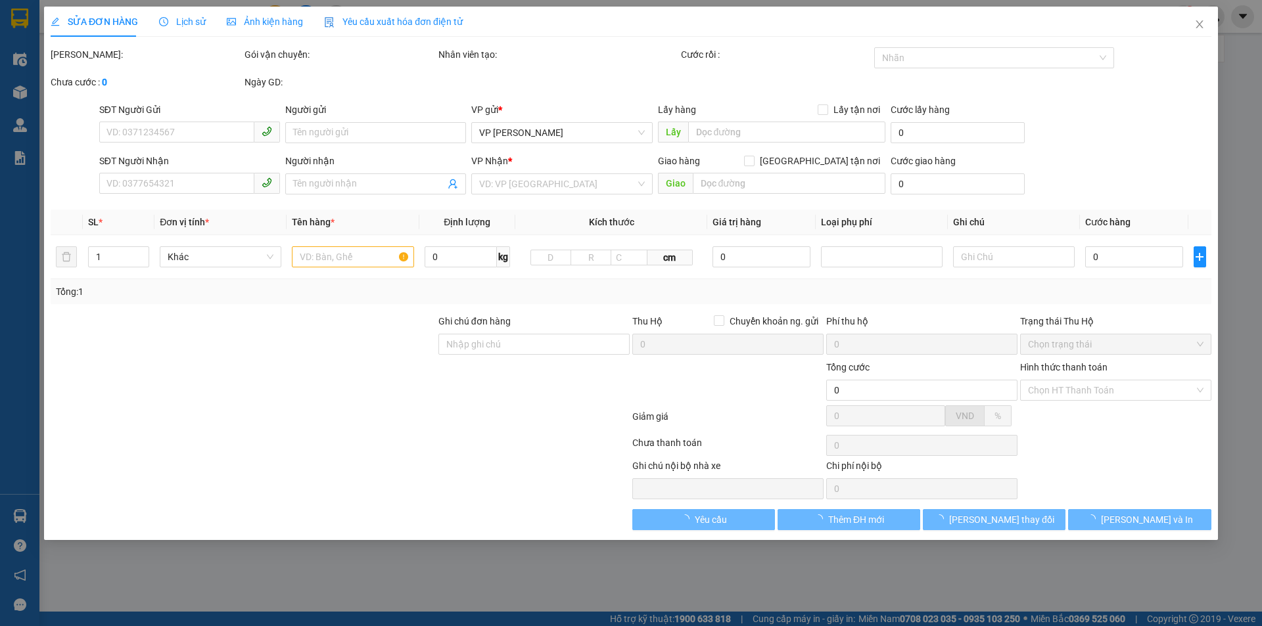
type input "0984186256"
type input "bác thảo 0966405976"
checkbox input "true"
type input "TC"
type input "0966405976"
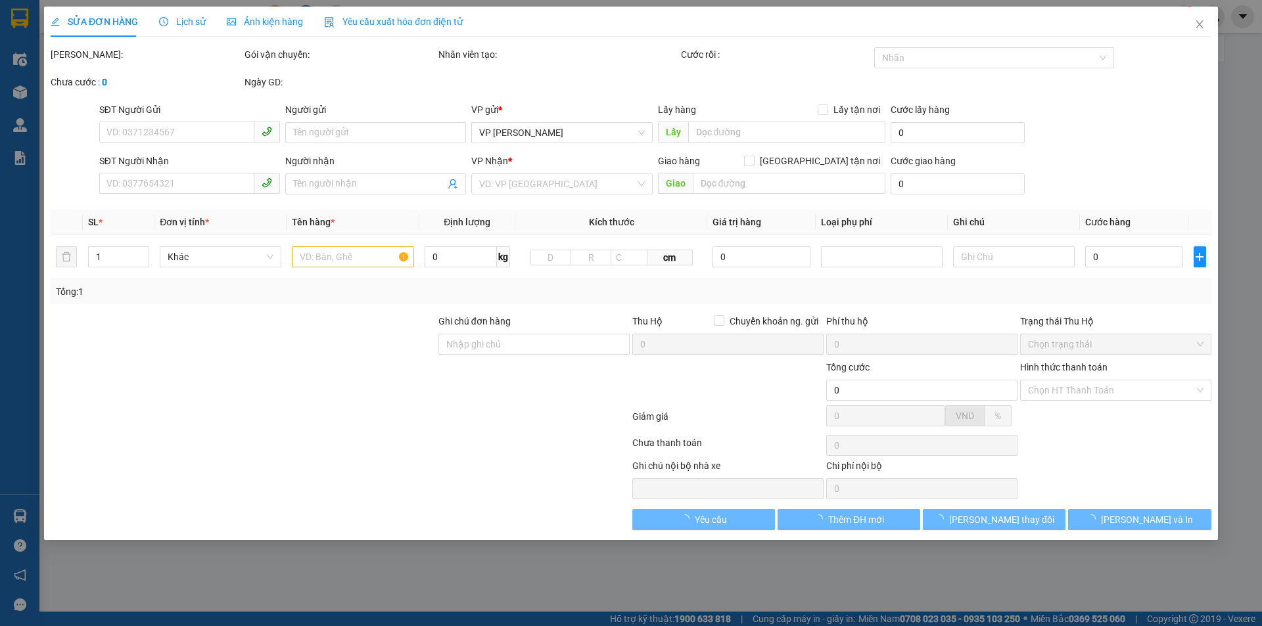
type input "c tình"
checkbox input "true"
type input "GL"
type input "50.000"
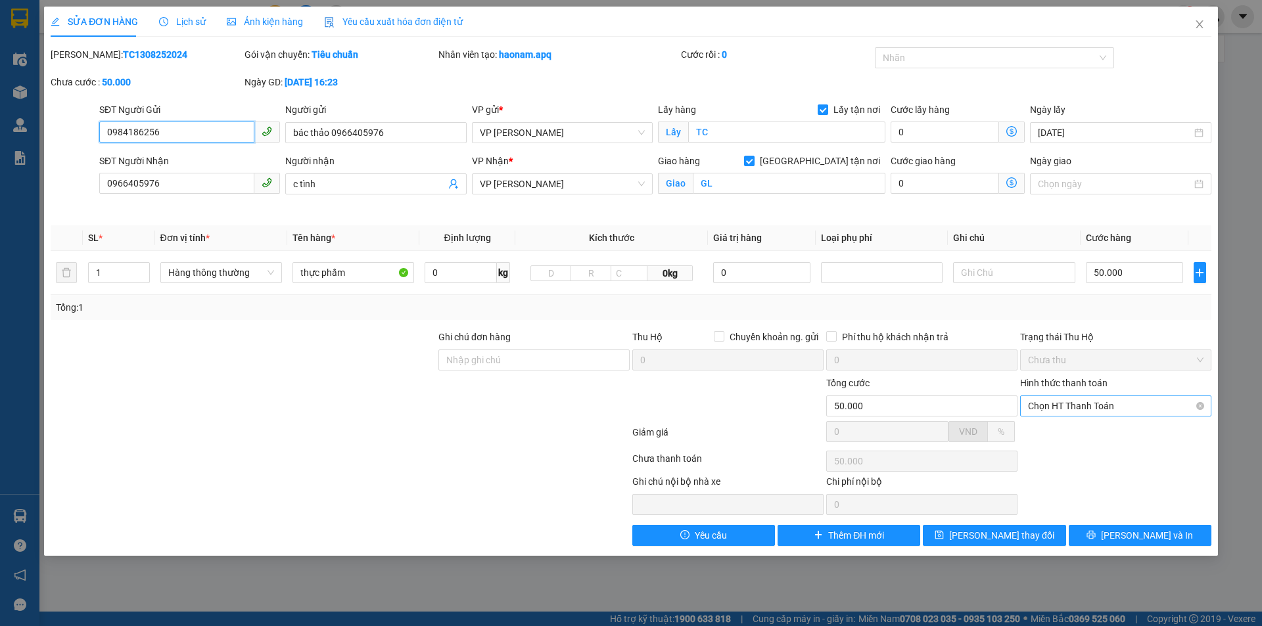
drag, startPoint x: 1101, startPoint y: 402, endPoint x: 1100, endPoint y: 418, distance: 16.4
click at [1101, 403] on span "Chọn HT Thanh Toán" at bounding box center [1115, 406] width 175 height 20
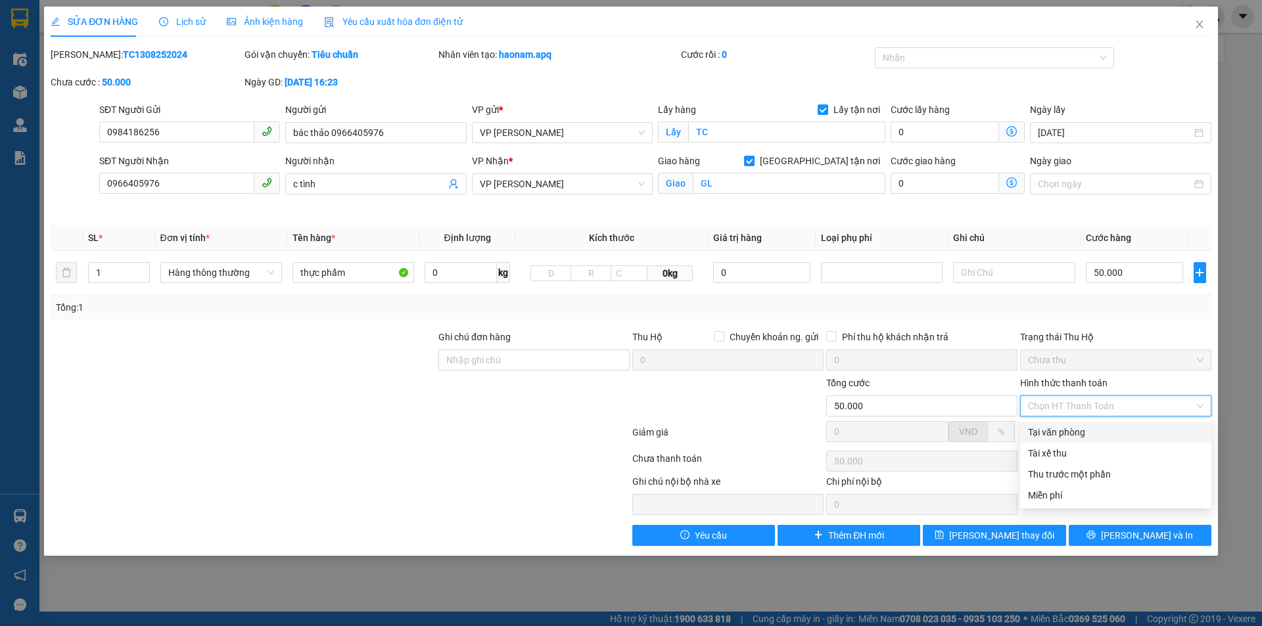
click at [1095, 435] on div "Tại văn phòng" at bounding box center [1115, 432] width 175 height 14
type input "0"
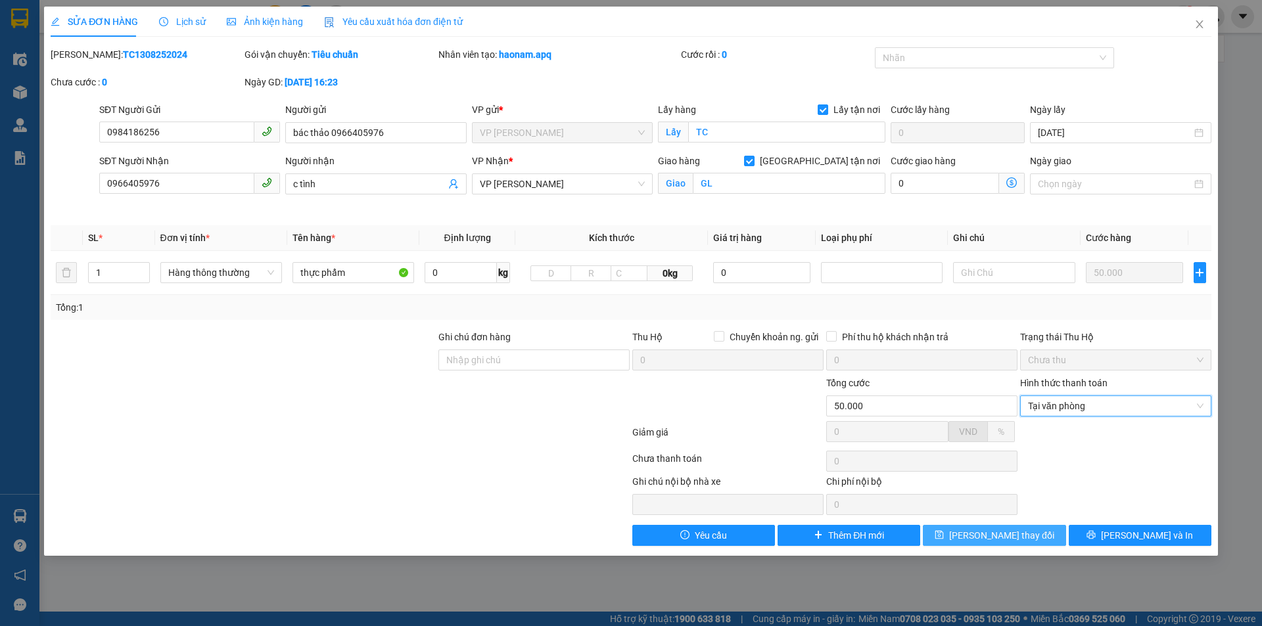
click at [1023, 534] on span "[PERSON_NAME] thay đổi" at bounding box center [1001, 535] width 105 height 14
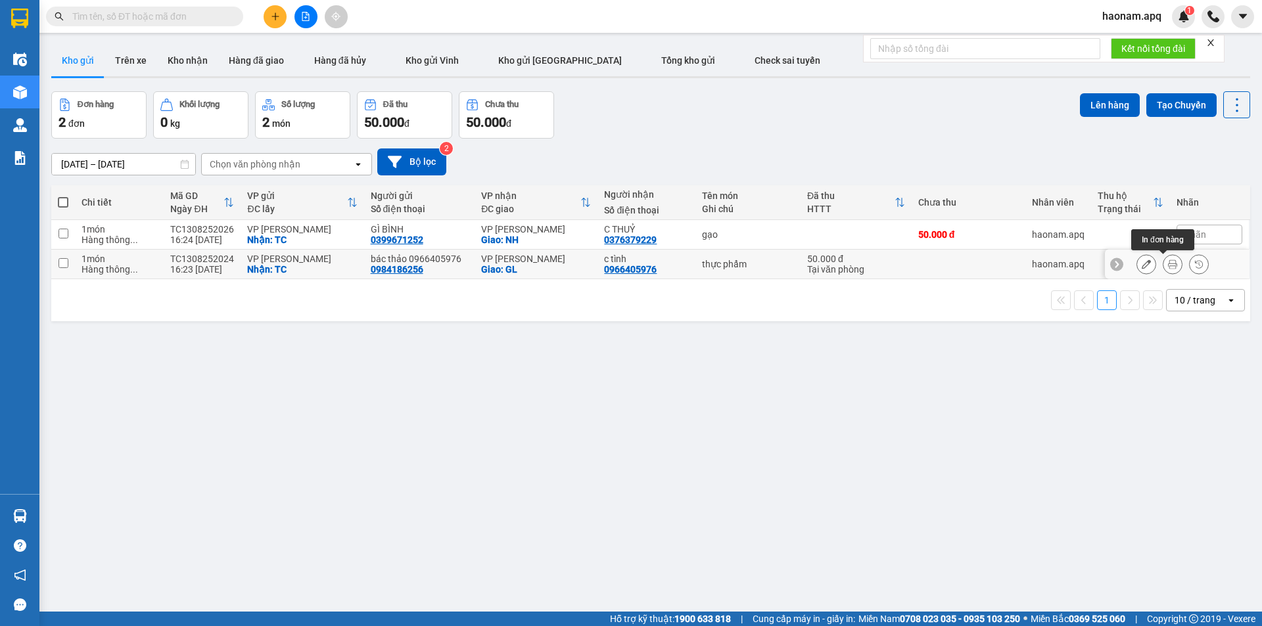
click at [1168, 262] on icon at bounding box center [1172, 264] width 9 height 9
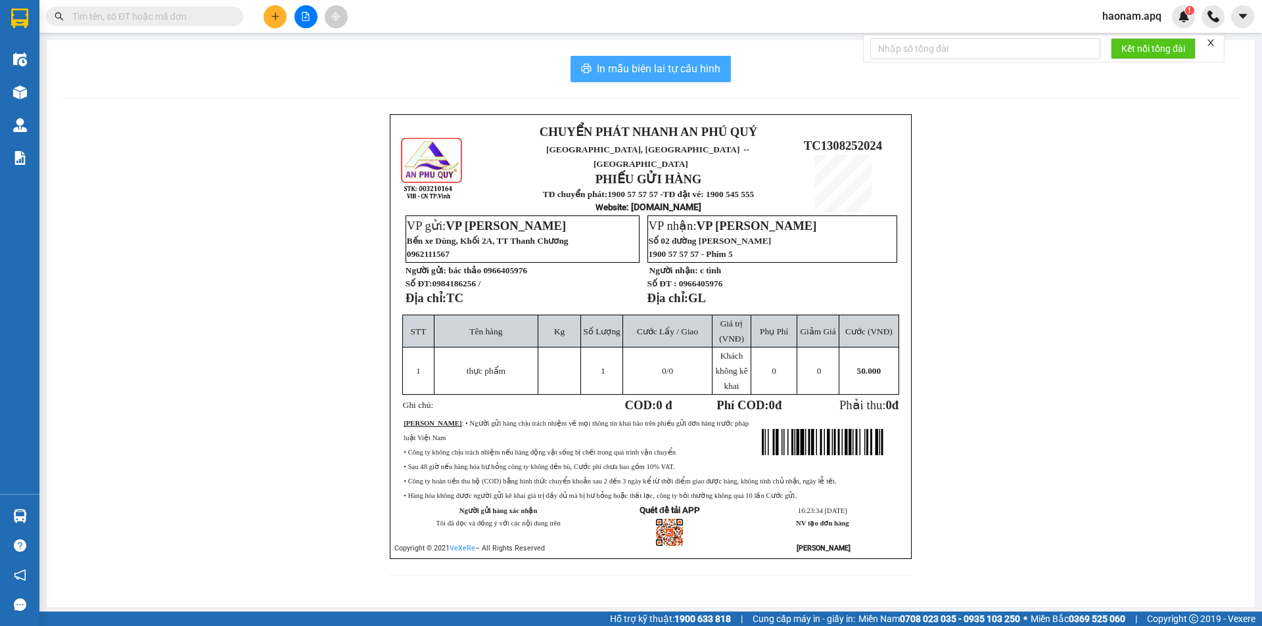
click at [698, 78] on button "In mẫu biên lai tự cấu hình" at bounding box center [650, 69] width 160 height 26
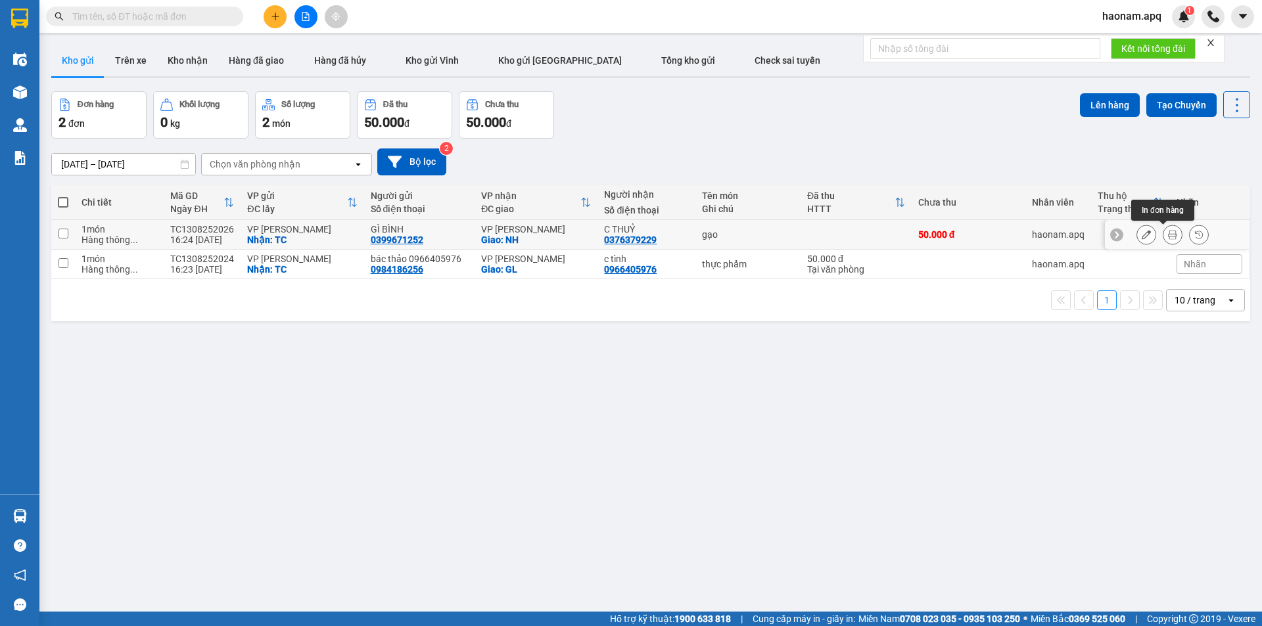
click at [1163, 226] on button at bounding box center [1172, 234] width 18 height 23
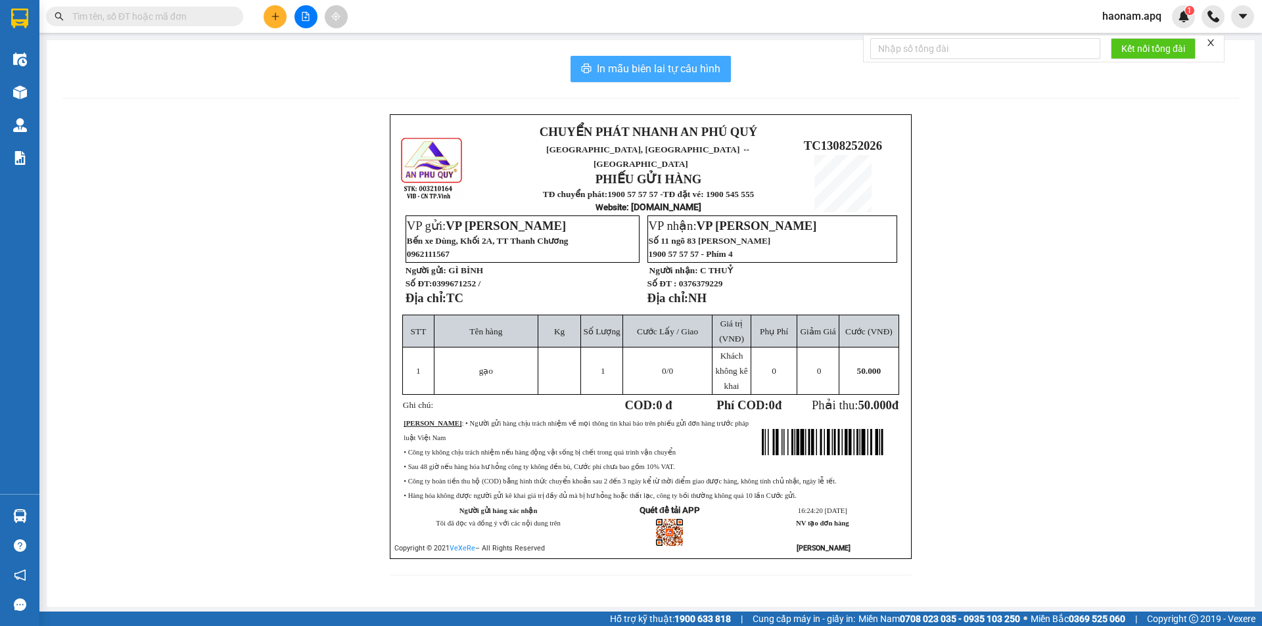
click at [693, 70] on span "In mẫu biên lai tự cấu hình" at bounding box center [659, 68] width 124 height 16
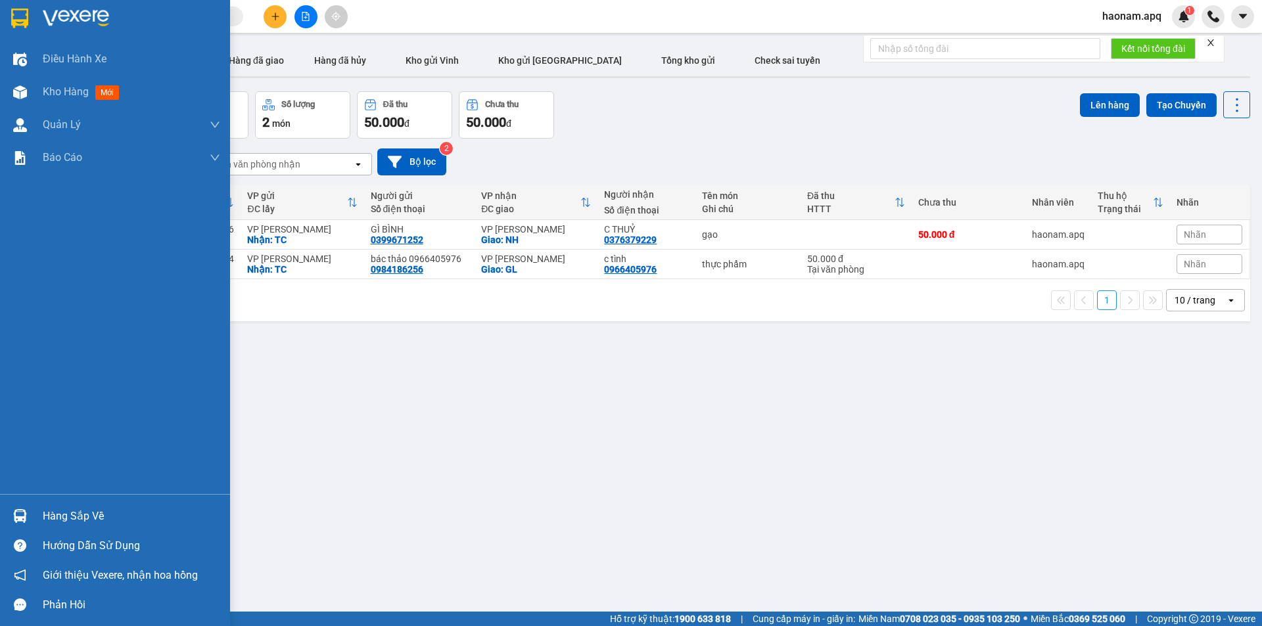
drag, startPoint x: 85, startPoint y: 525, endPoint x: 104, endPoint y: 507, distance: 26.0
click at [85, 524] on div "Hàng sắp về" at bounding box center [131, 517] width 177 height 20
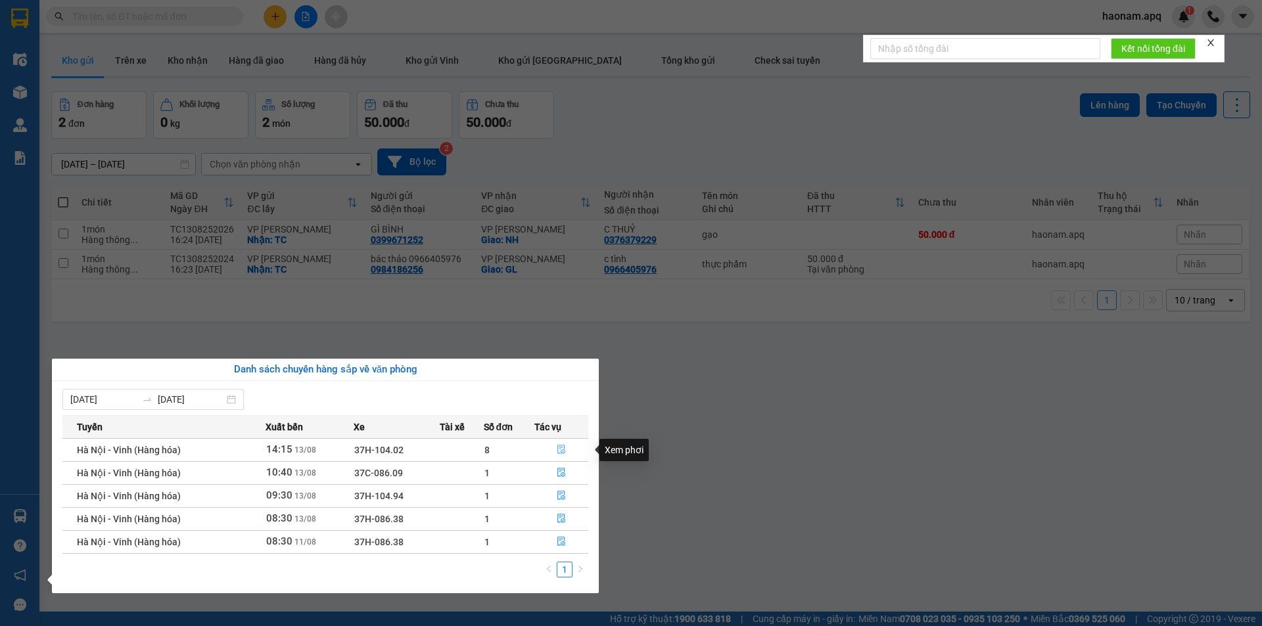
click at [541, 450] on button "button" at bounding box center [561, 450] width 53 height 21
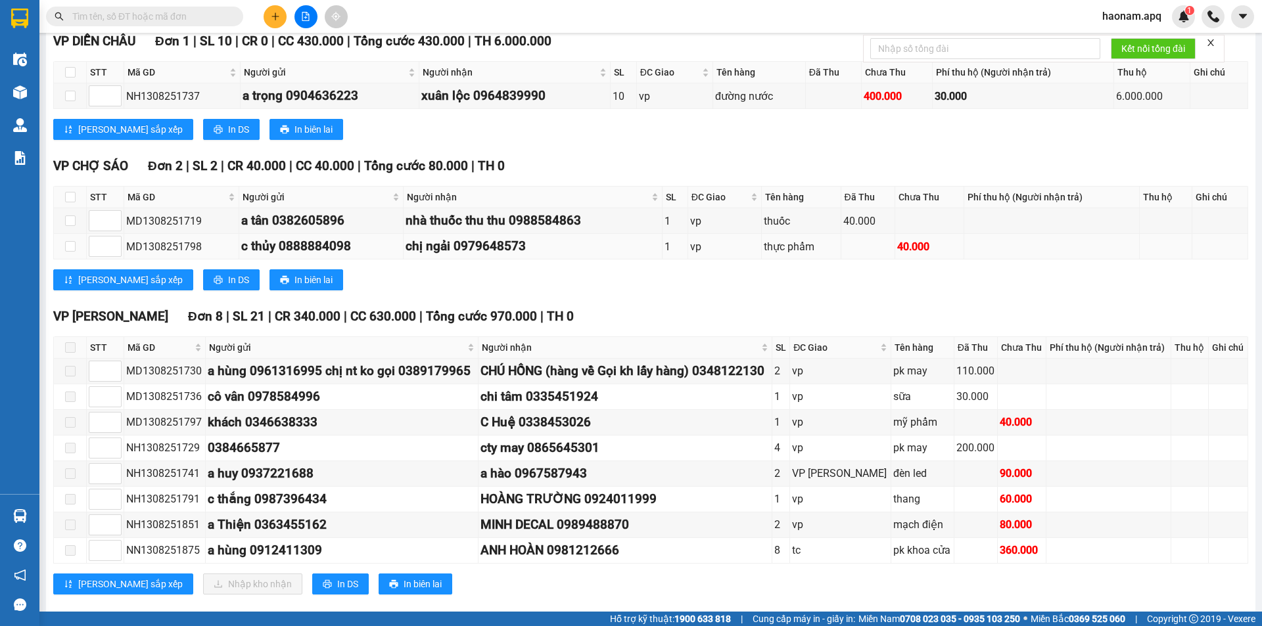
scroll to position [263, 0]
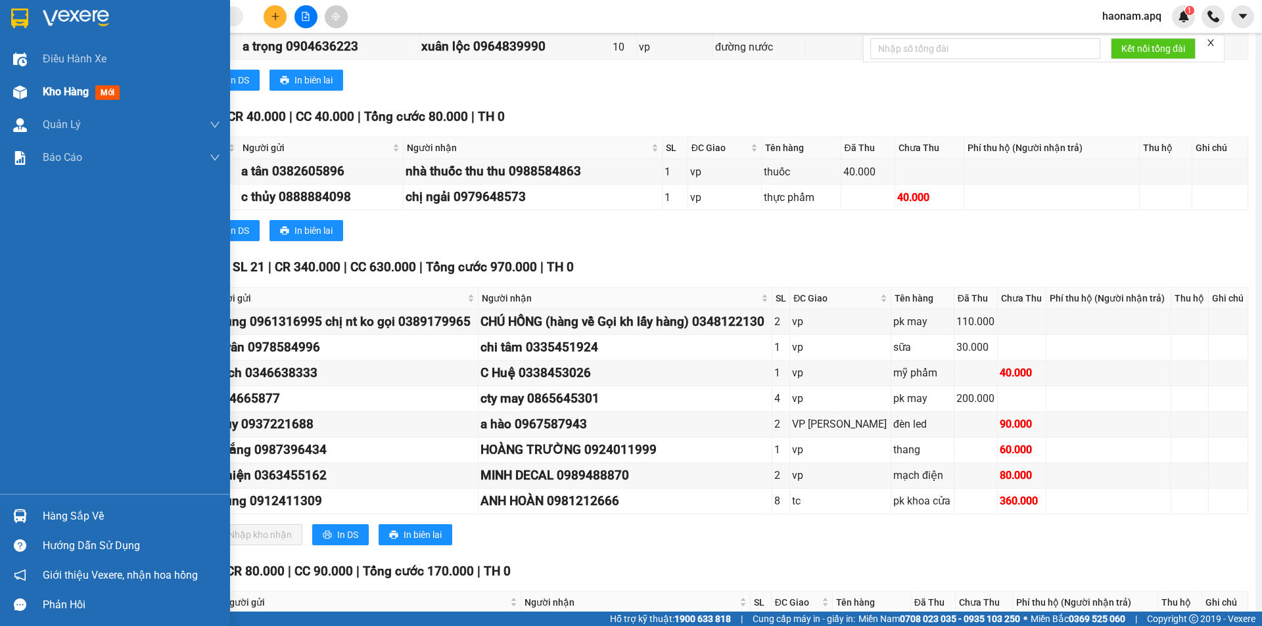
click at [60, 101] on div "Kho hàng mới" at bounding box center [131, 92] width 177 height 33
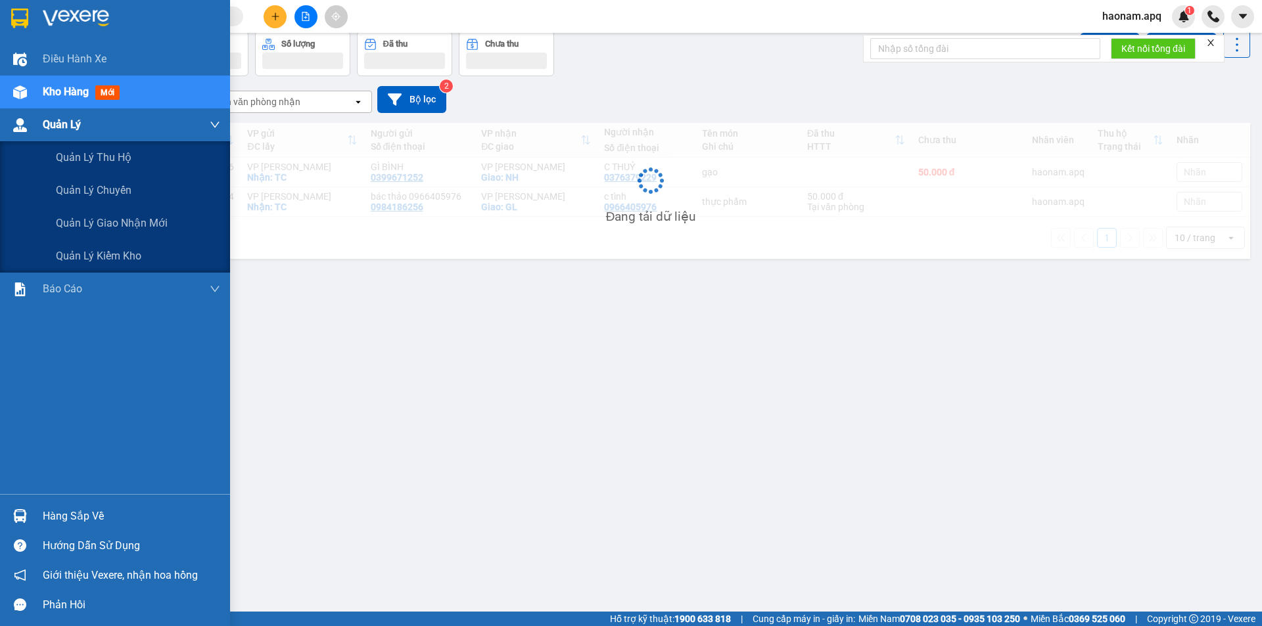
scroll to position [60, 0]
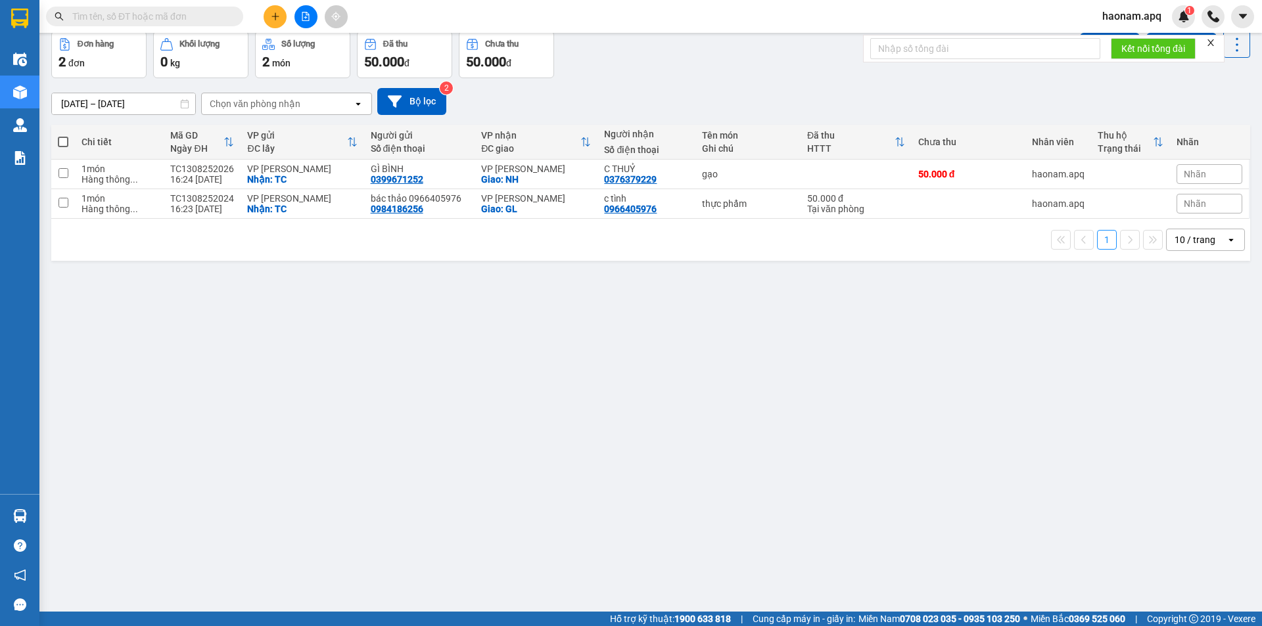
click at [210, 12] on input "text" at bounding box center [149, 16] width 155 height 14
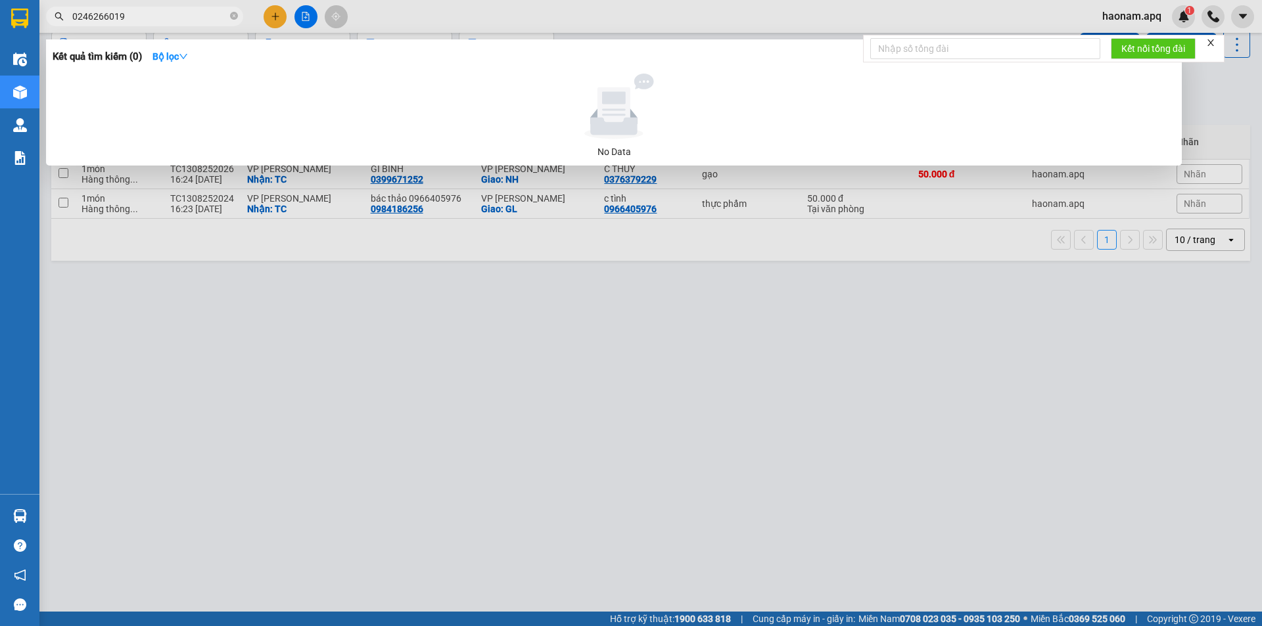
type input "02462660198"
click at [234, 18] on icon "close-circle" at bounding box center [234, 16] width 8 height 8
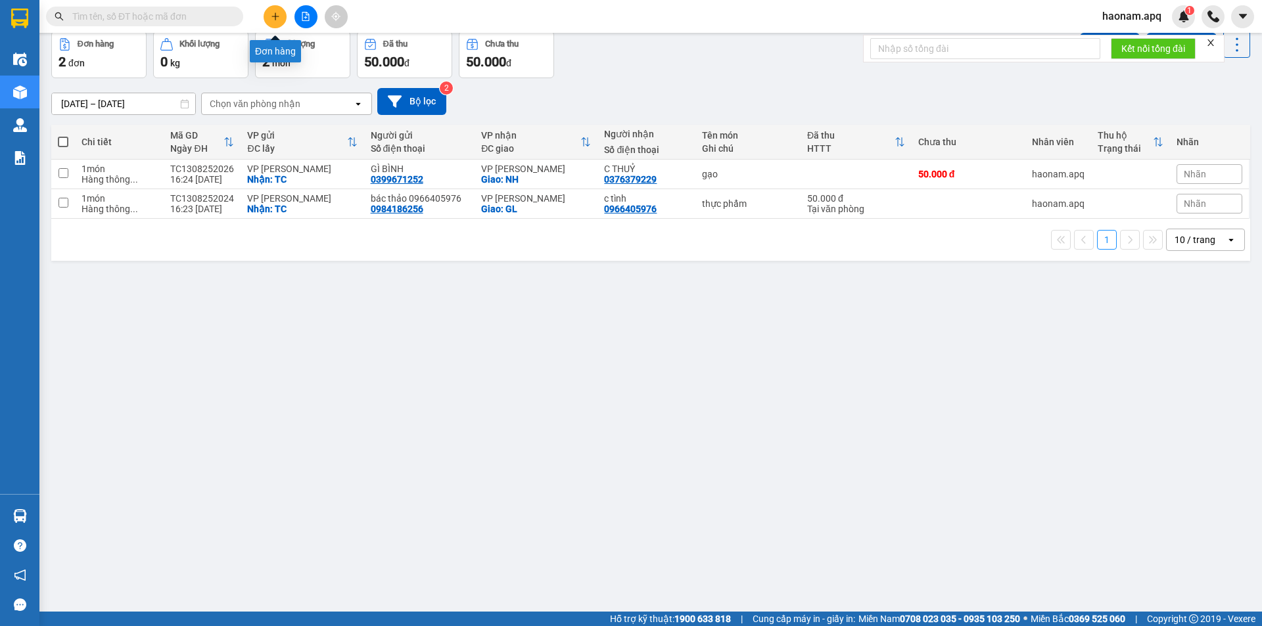
click at [275, 22] on button at bounding box center [275, 16] width 23 height 23
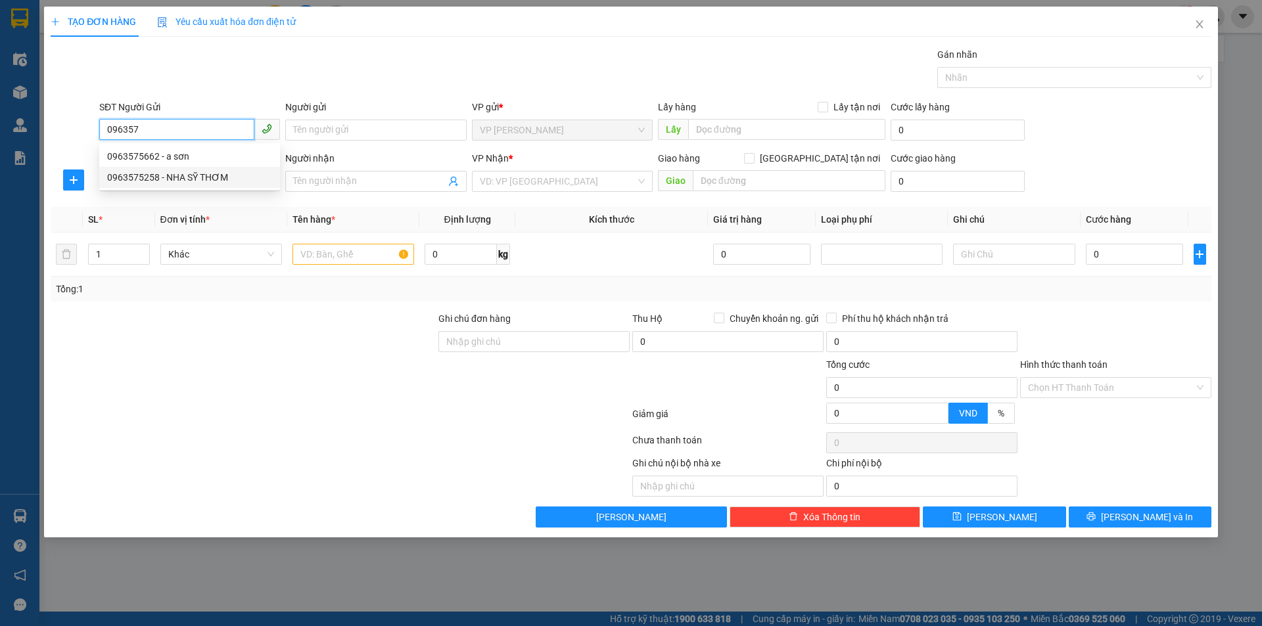
click at [207, 183] on div "0963575258 - NHA SỸ THƠM" at bounding box center [189, 177] width 165 height 14
type input "0963575258"
type input "NHA SỸ THƠM"
checkbox input "true"
type input "TC"
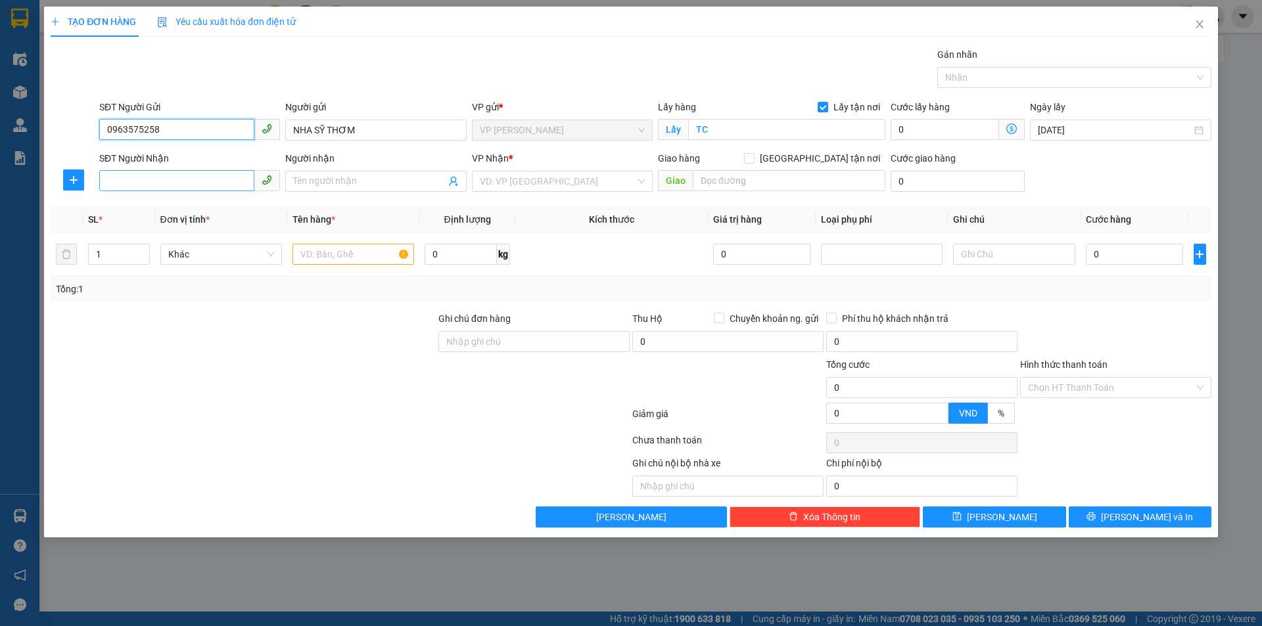
type input "0963575258"
click at [213, 183] on input "SĐT Người Nhận" at bounding box center [176, 180] width 155 height 21
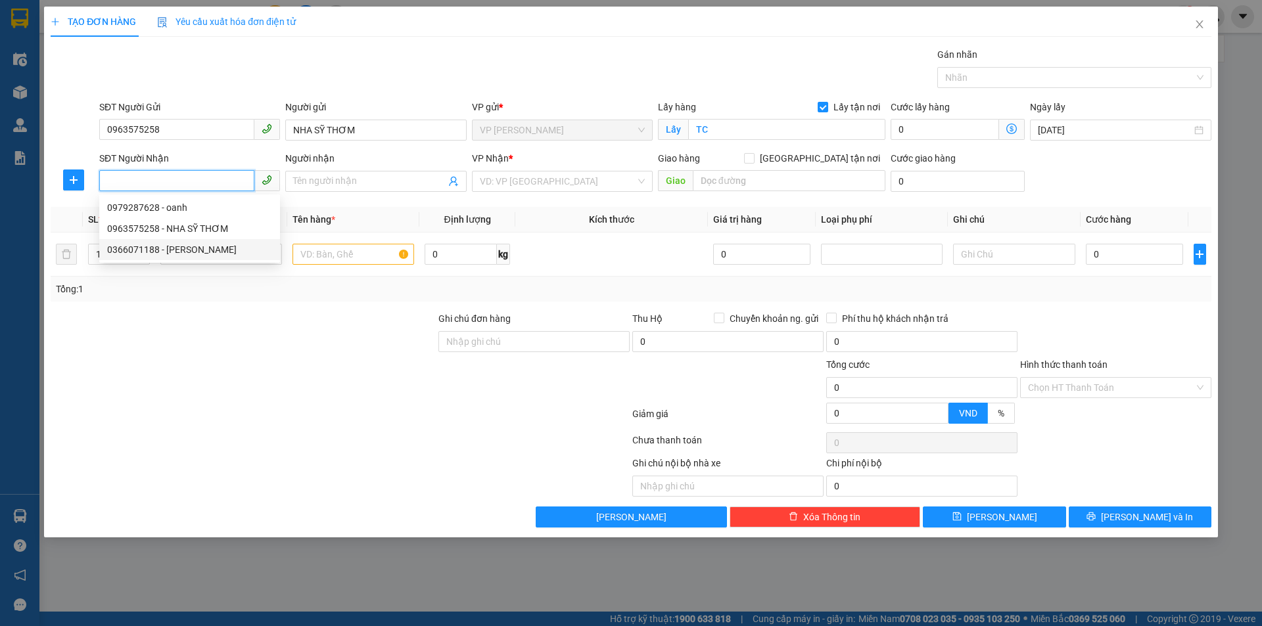
click at [225, 250] on div "0366071188 - [PERSON_NAME]" at bounding box center [189, 249] width 165 height 14
type input "0366071188"
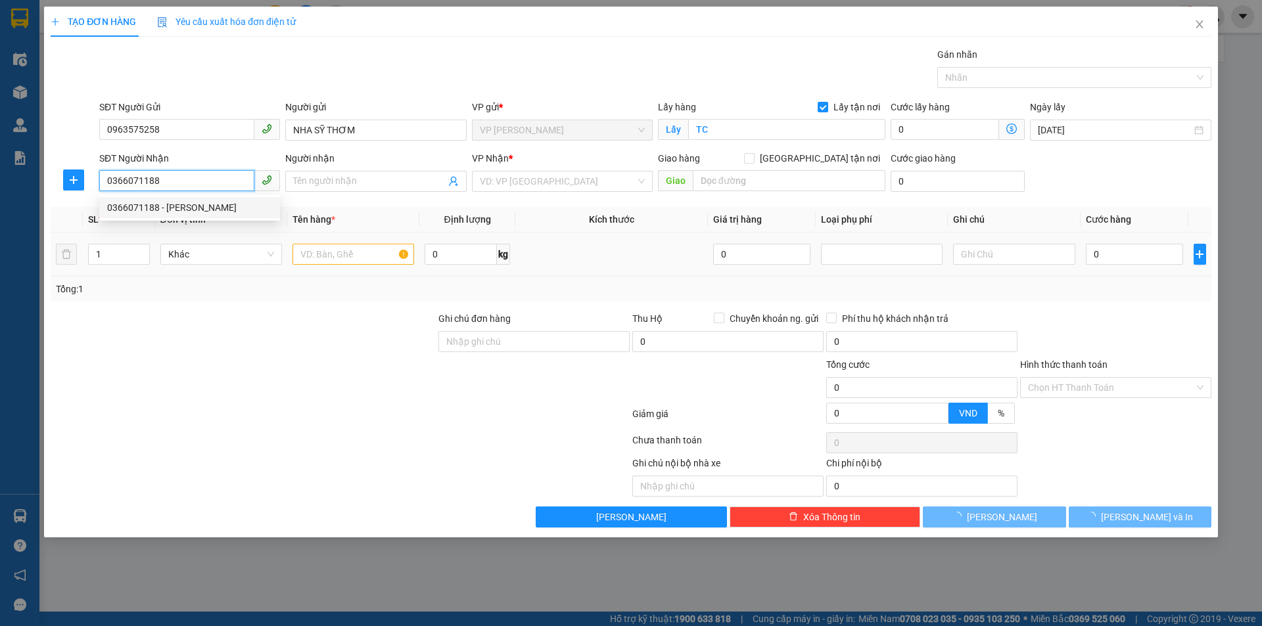
type input "LABO VINH QUANG"
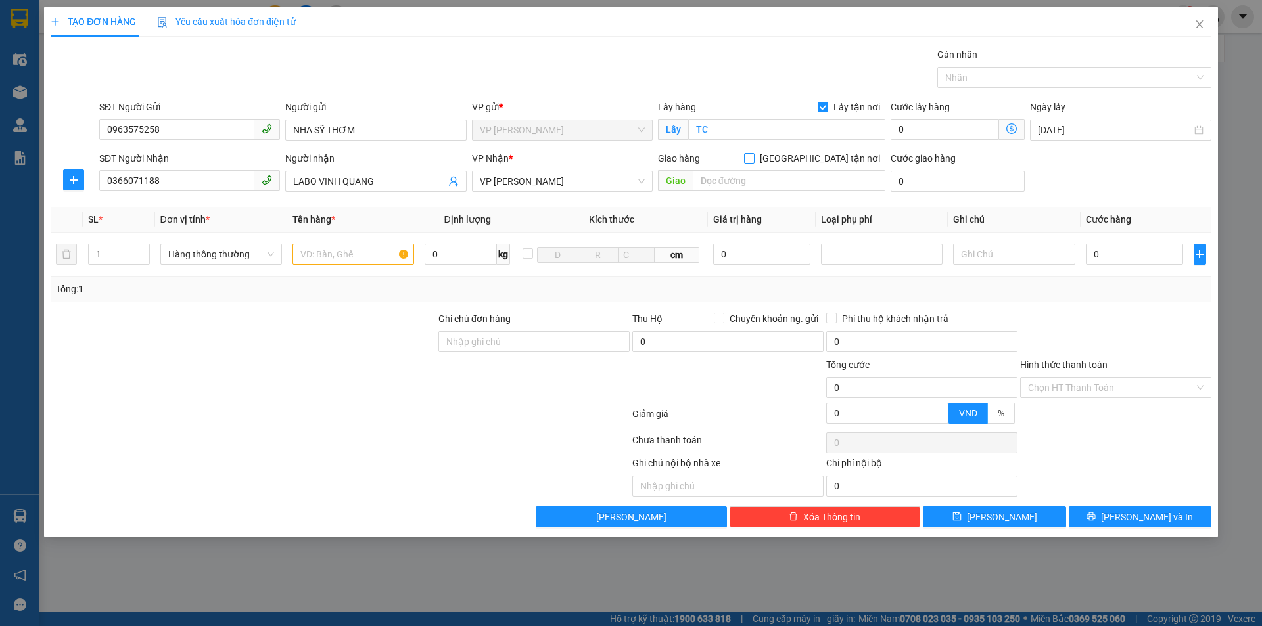
click at [753, 159] on input "[GEOGRAPHIC_DATA] tận nơi" at bounding box center [748, 157] width 9 height 9
checkbox input "true"
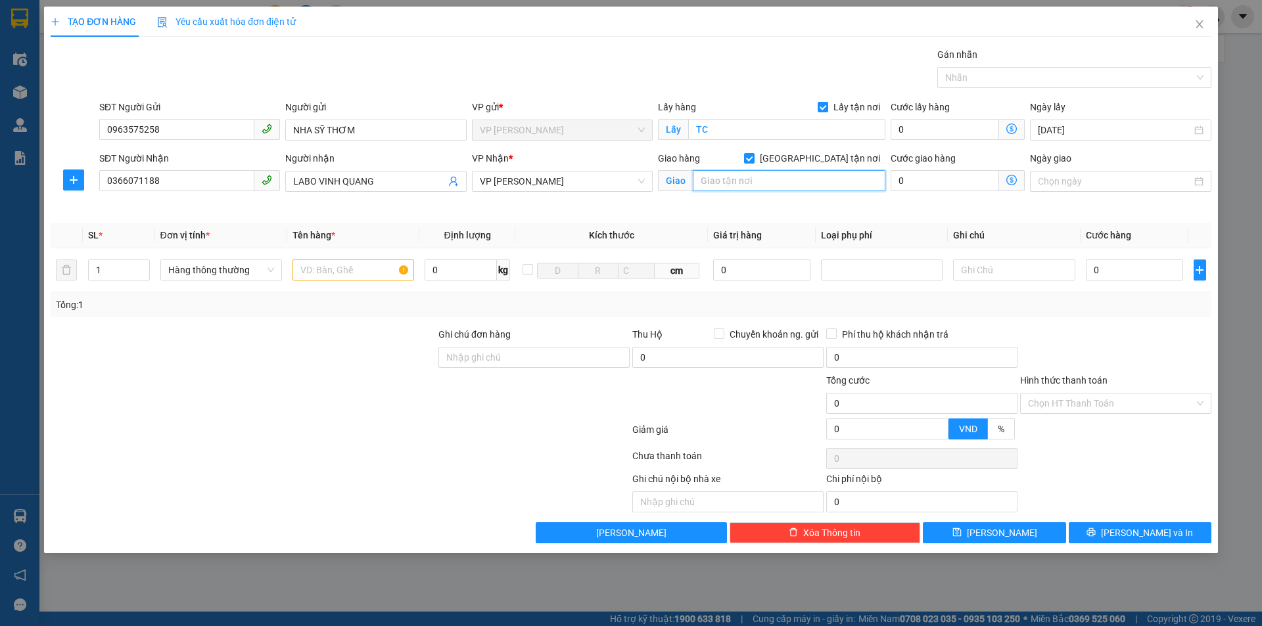
click at [767, 179] on input "text" at bounding box center [789, 180] width 193 height 21
type input "NH"
drag, startPoint x: 323, startPoint y: 359, endPoint x: 323, endPoint y: 285, distance: 74.3
click at [323, 344] on div at bounding box center [243, 350] width 388 height 46
click at [327, 268] on input "text" at bounding box center [353, 270] width 122 height 21
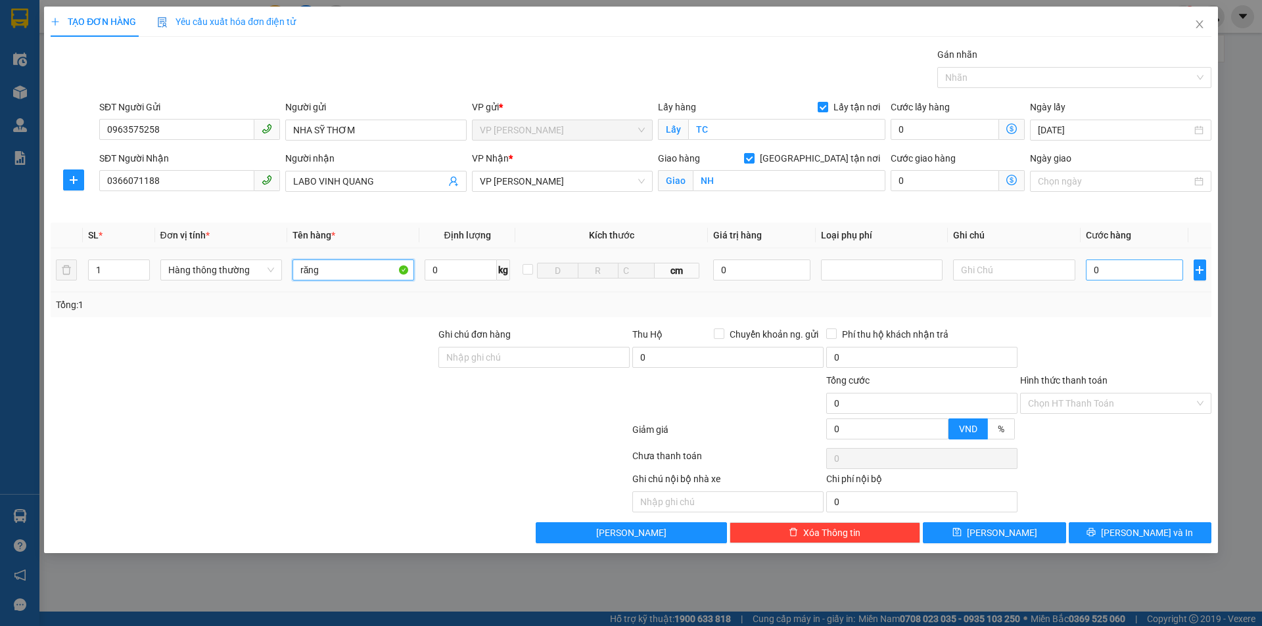
type input "răng"
click at [1103, 265] on input "0" at bounding box center [1135, 270] width 98 height 21
type input "3"
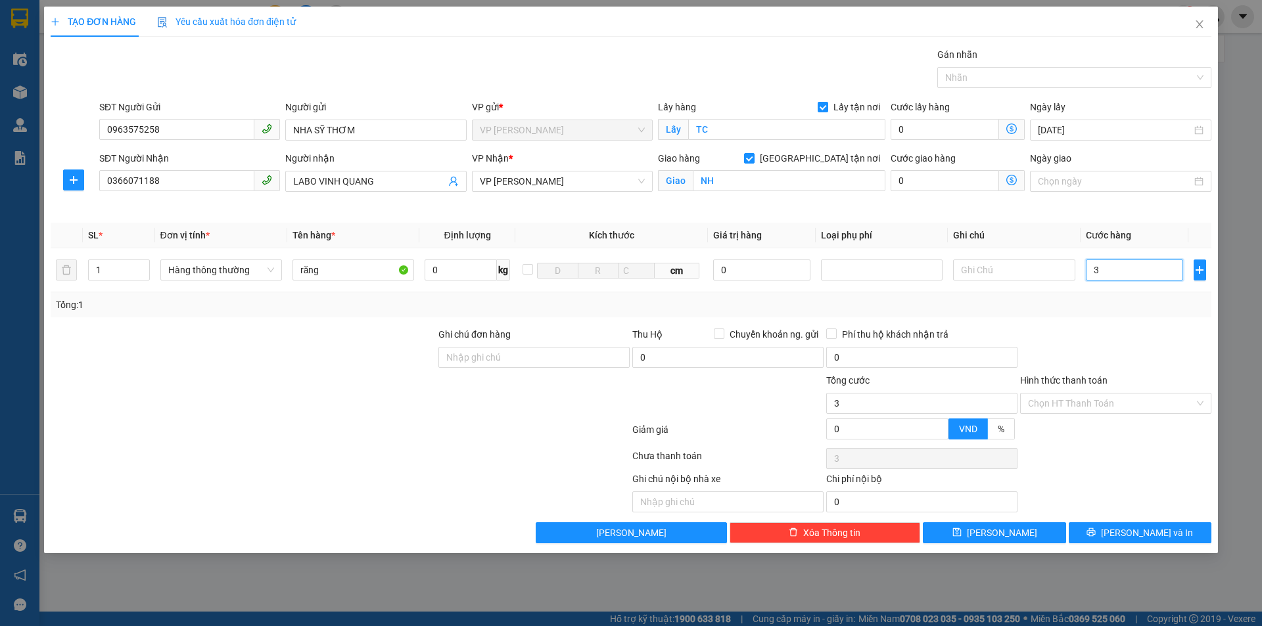
type input "30"
type input "300"
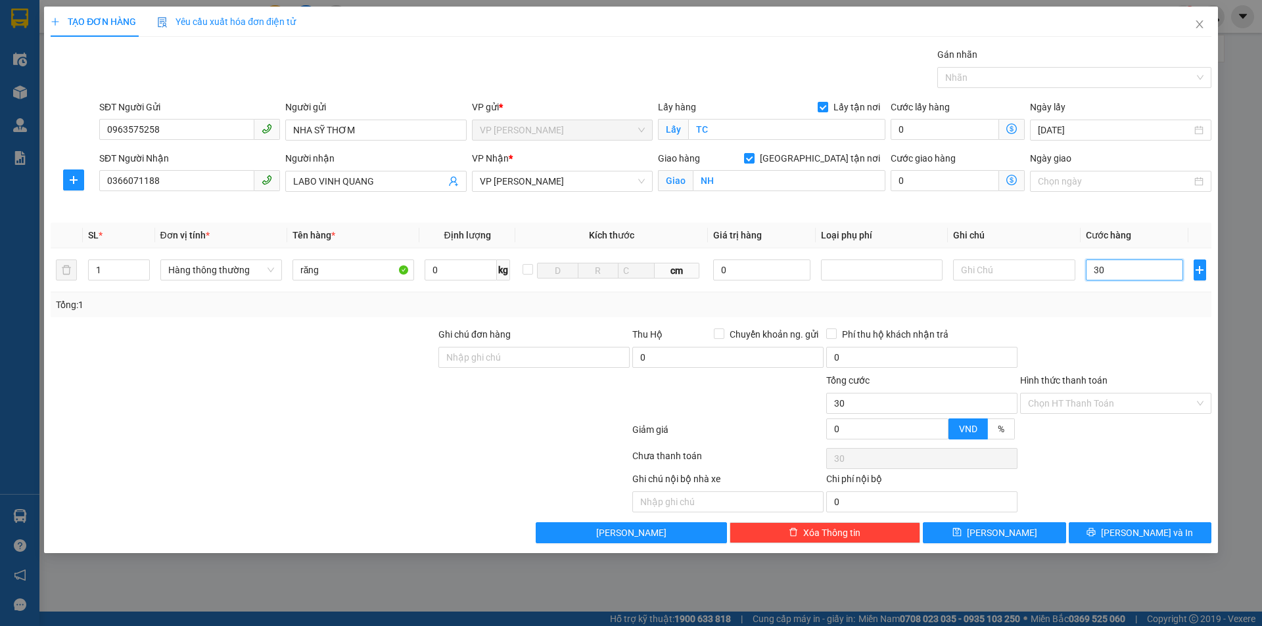
type input "300"
type input "3.000"
type input "30.000"
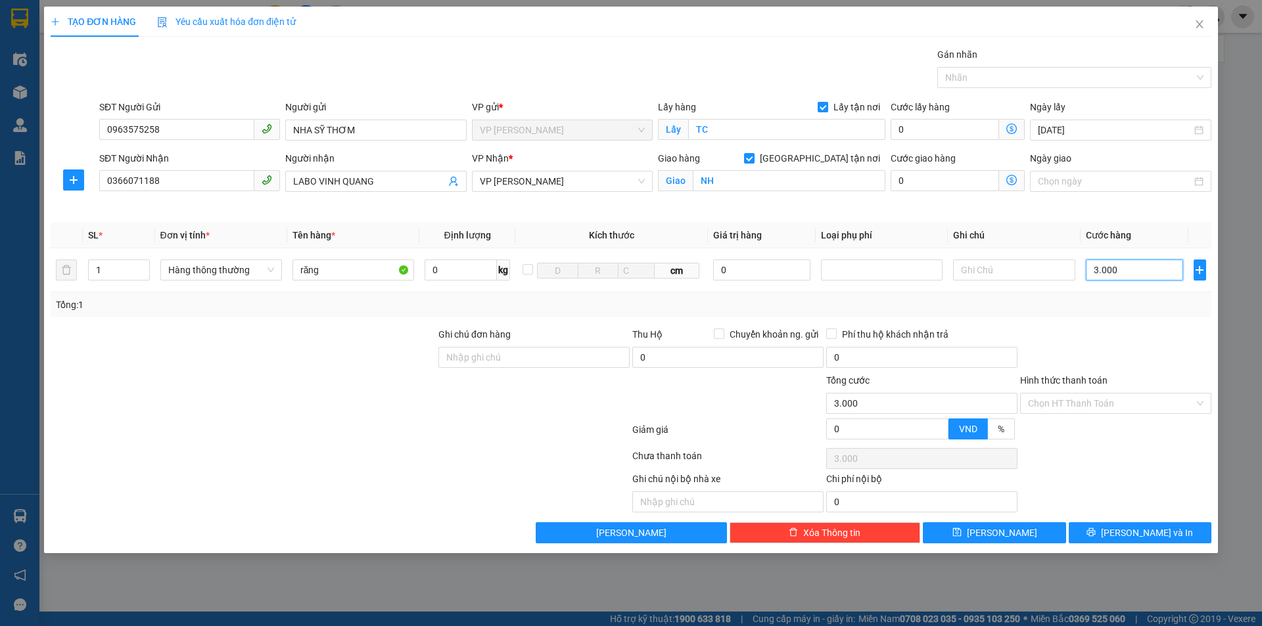
type input "30.000"
click at [1158, 402] on input "Hình thức thanh toán" at bounding box center [1111, 404] width 166 height 20
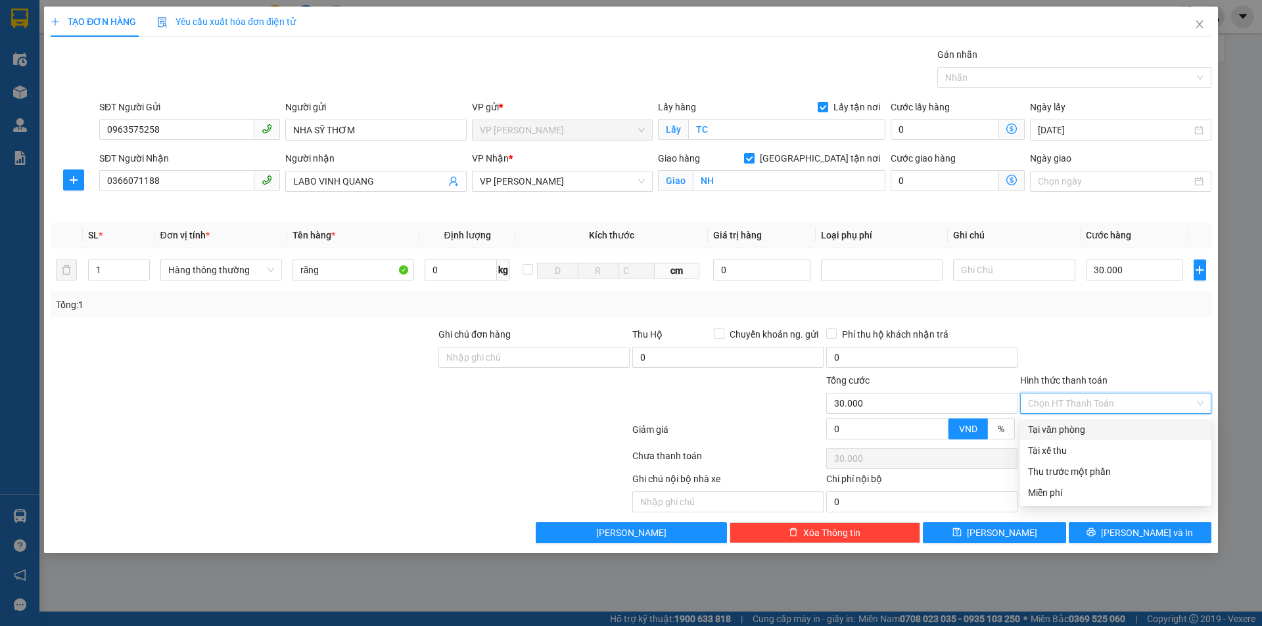
click at [1113, 434] on div "Tại văn phòng" at bounding box center [1115, 430] width 175 height 14
type input "0"
click at [1117, 431] on div "Tại văn phòng" at bounding box center [1115, 430] width 175 height 14
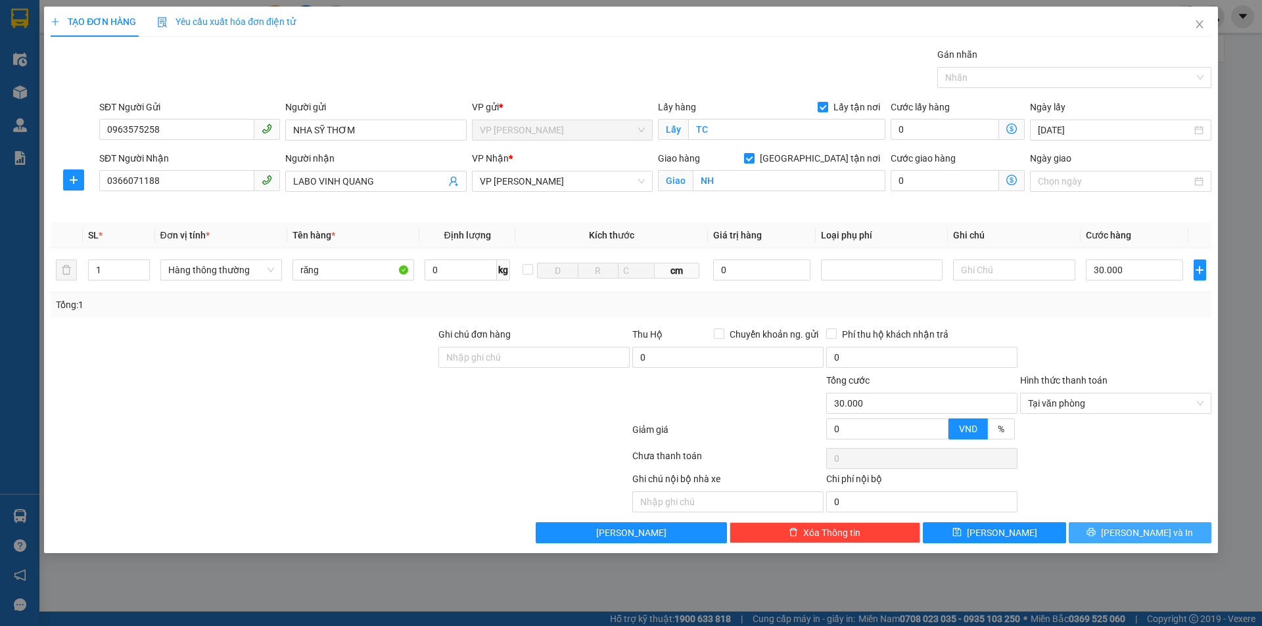
drag, startPoint x: 1157, startPoint y: 532, endPoint x: 1124, endPoint y: 501, distance: 45.5
click at [1156, 533] on span "[PERSON_NAME] và In" at bounding box center [1147, 533] width 92 height 14
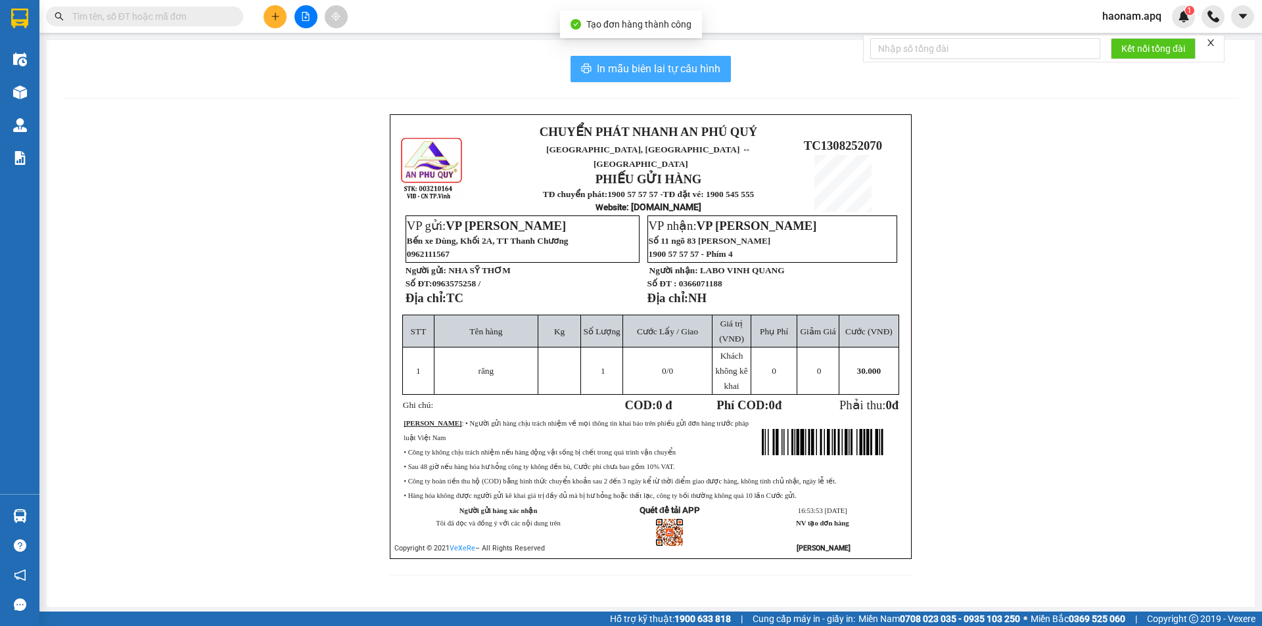
click at [676, 70] on span "In mẫu biên lai tự cấu hình" at bounding box center [659, 68] width 124 height 16
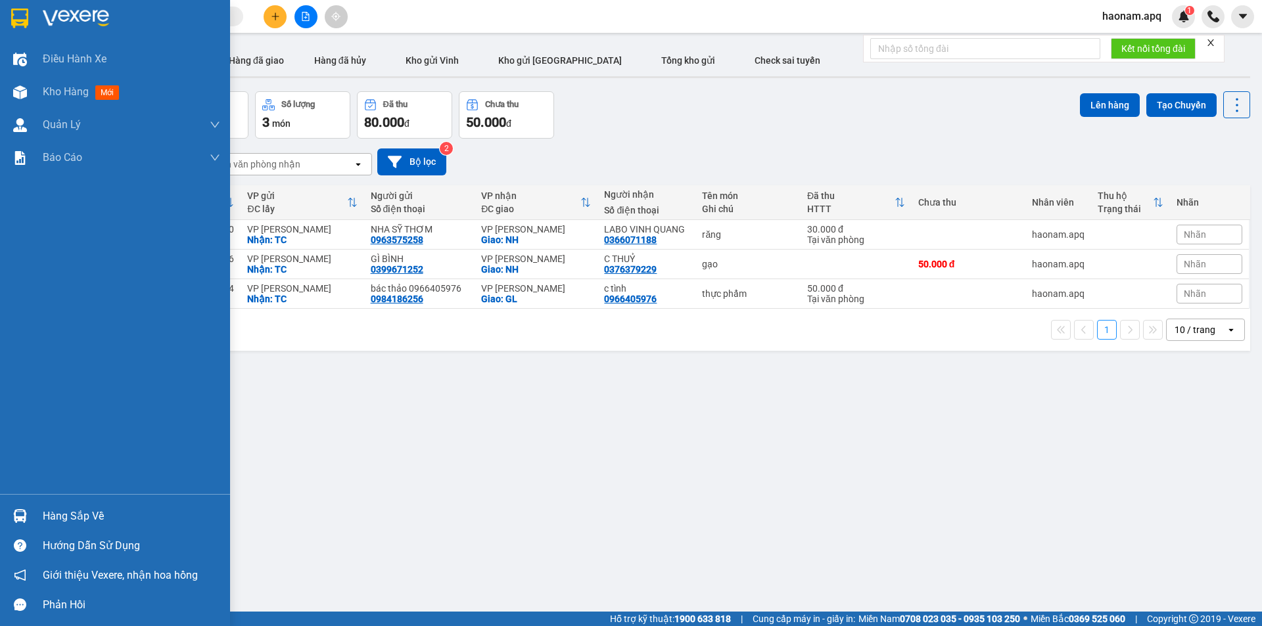
click at [76, 519] on div "Hàng sắp về" at bounding box center [131, 517] width 177 height 20
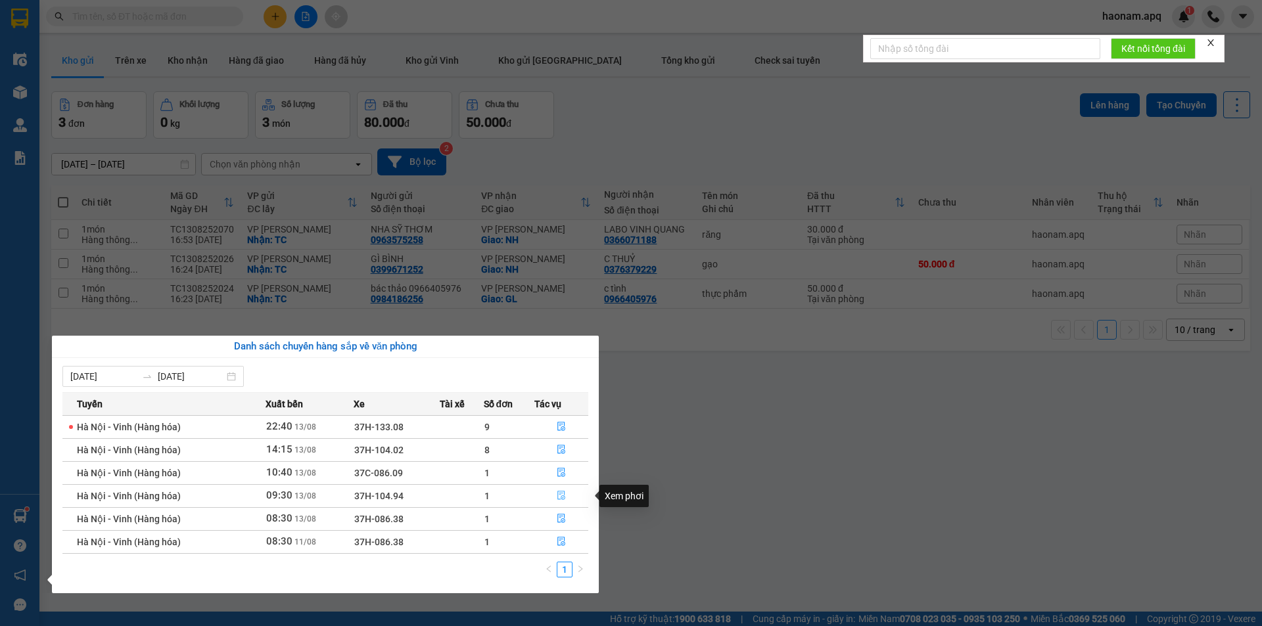
click at [539, 497] on button "button" at bounding box center [561, 496] width 53 height 21
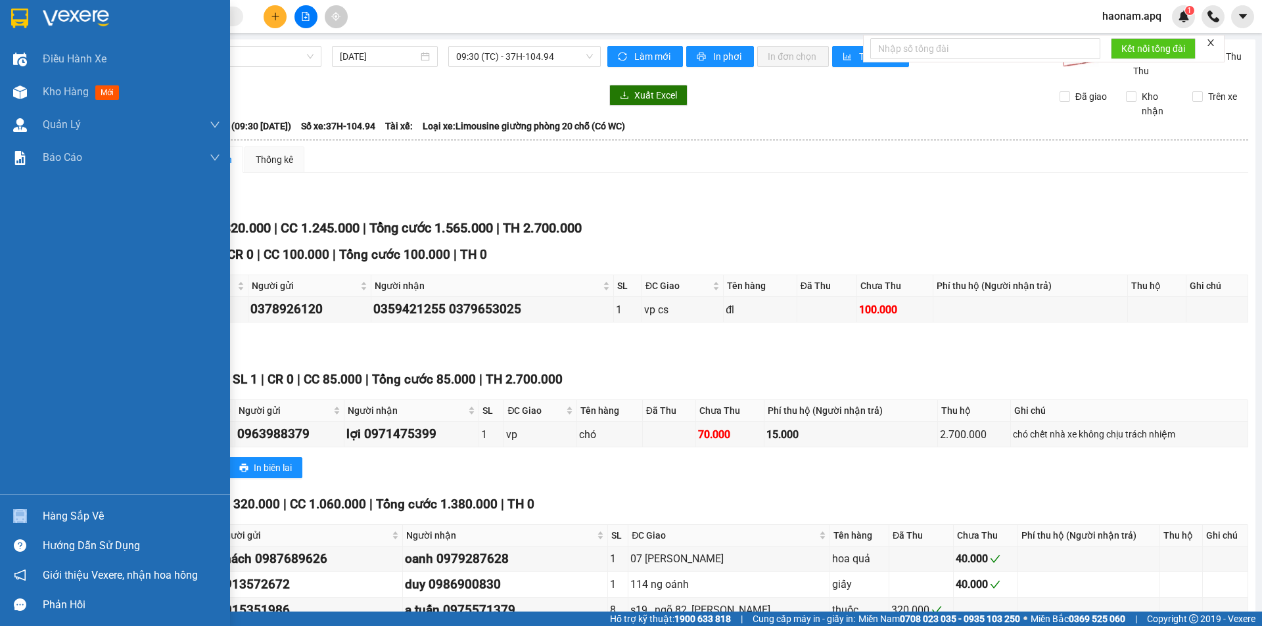
drag, startPoint x: 42, startPoint y: 514, endPoint x: 159, endPoint y: 515, distance: 117.0
click at [45, 514] on div "Hàng sắp về" at bounding box center [115, 516] width 230 height 30
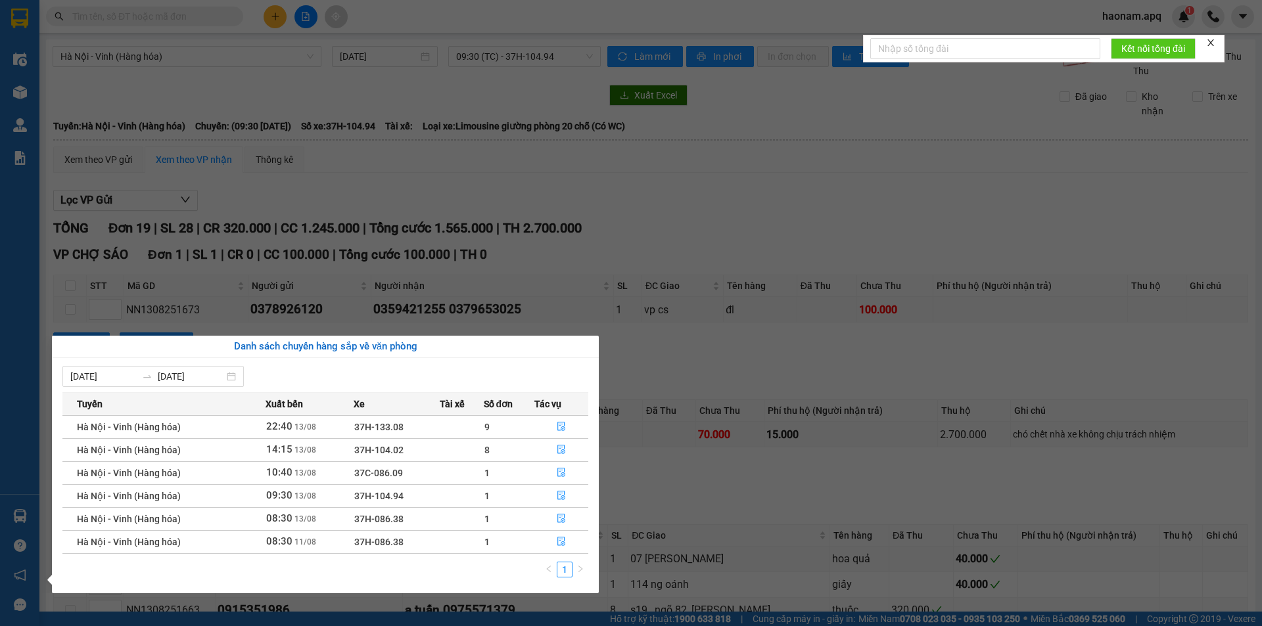
click at [523, 538] on td "1" at bounding box center [509, 541] width 51 height 23
click at [545, 540] on button "button" at bounding box center [561, 542] width 53 height 21
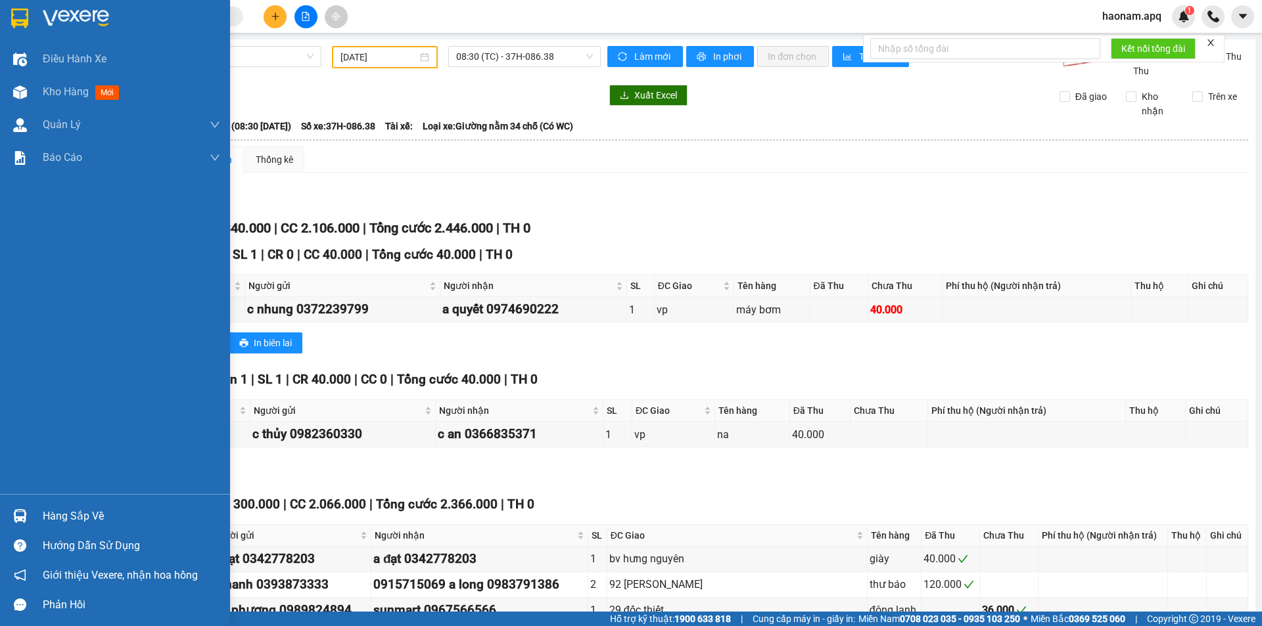
drag, startPoint x: 54, startPoint y: 524, endPoint x: 116, endPoint y: 519, distance: 62.6
click at [57, 523] on div "Hàng sắp về" at bounding box center [131, 517] width 177 height 20
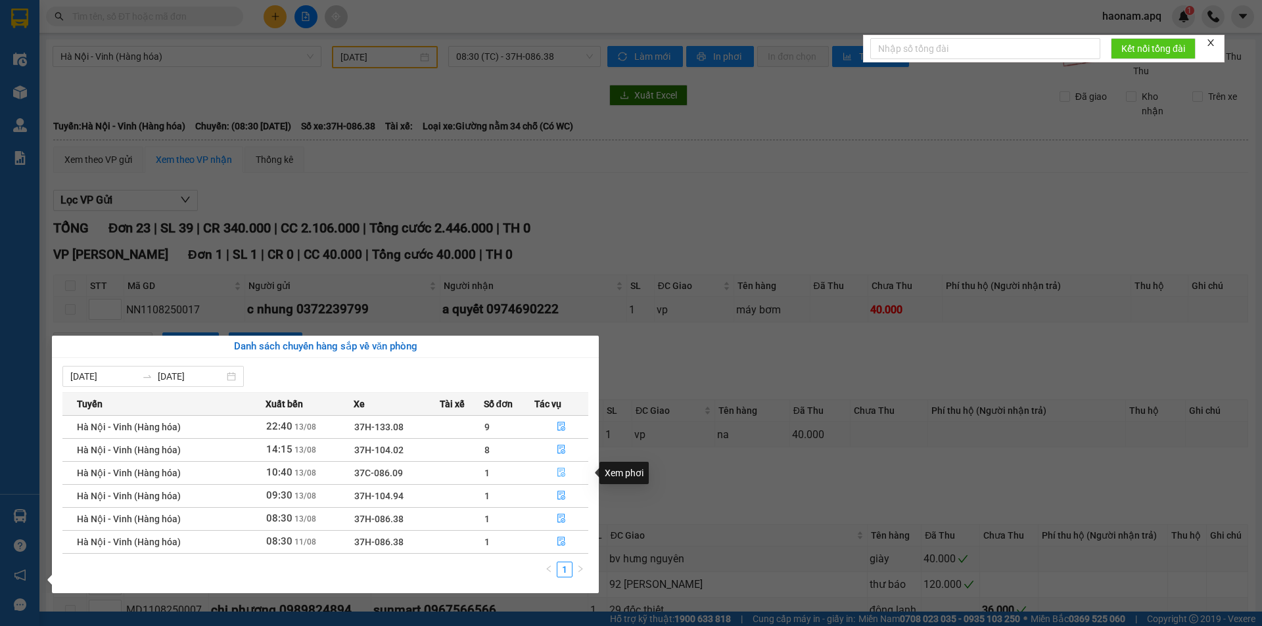
click at [543, 476] on button "button" at bounding box center [561, 473] width 53 height 21
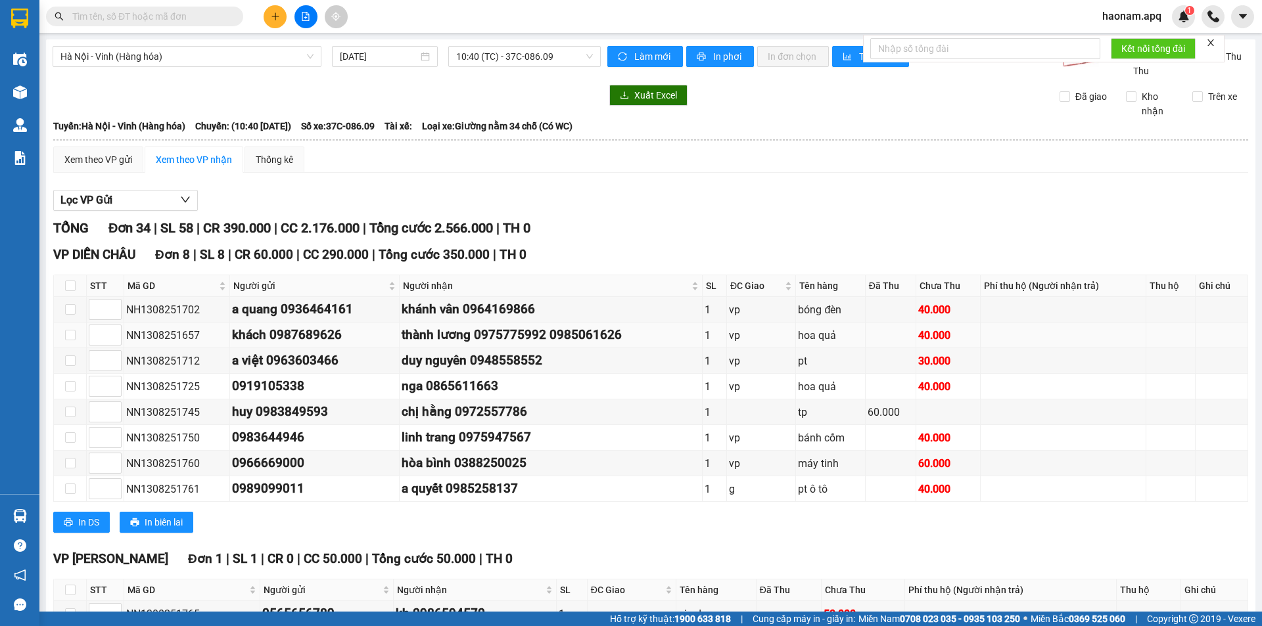
type input "[DATE]"
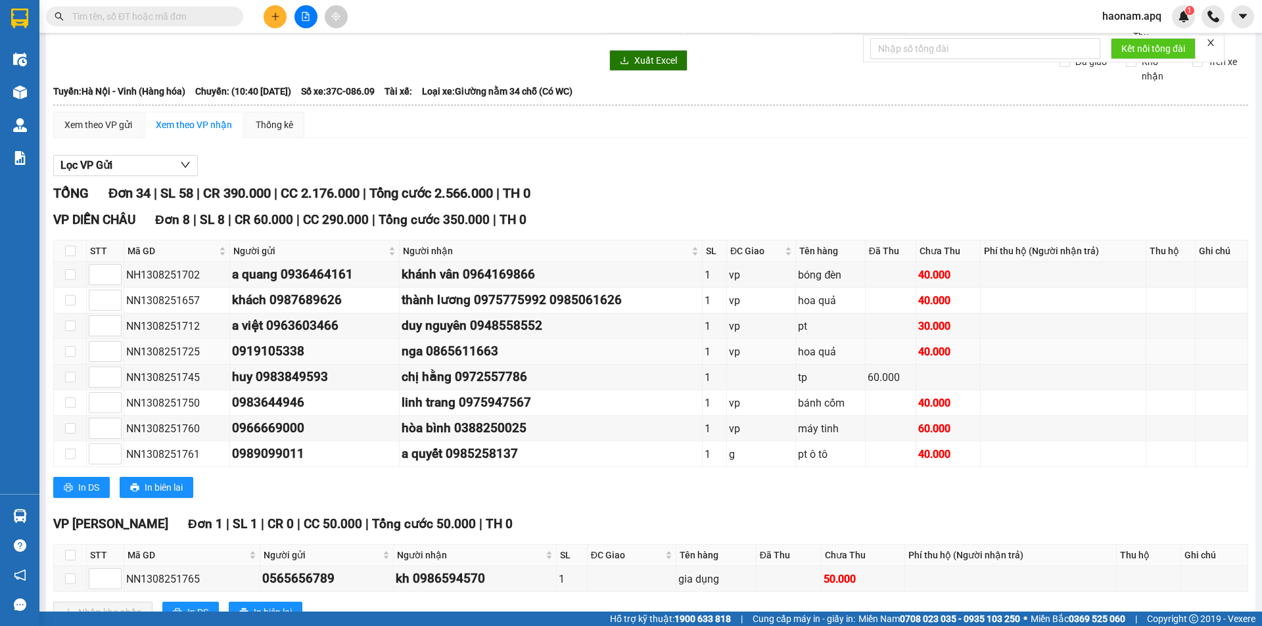
scroll to position [66, 0]
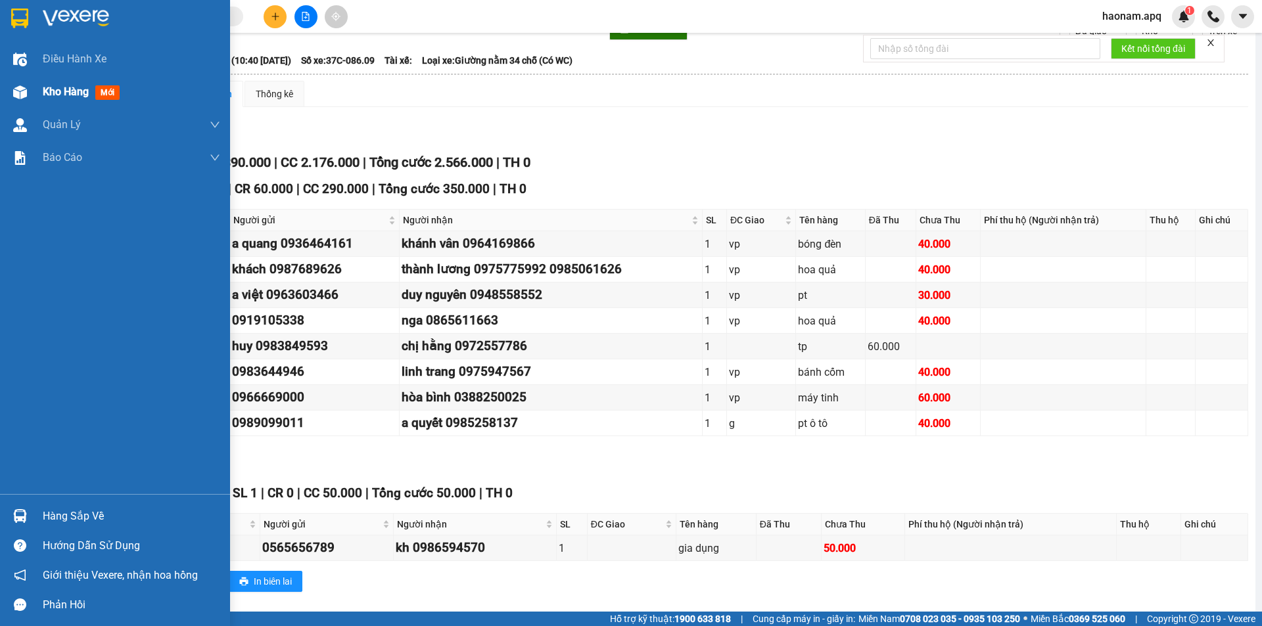
click at [40, 85] on div "Kho hàng mới" at bounding box center [115, 92] width 230 height 33
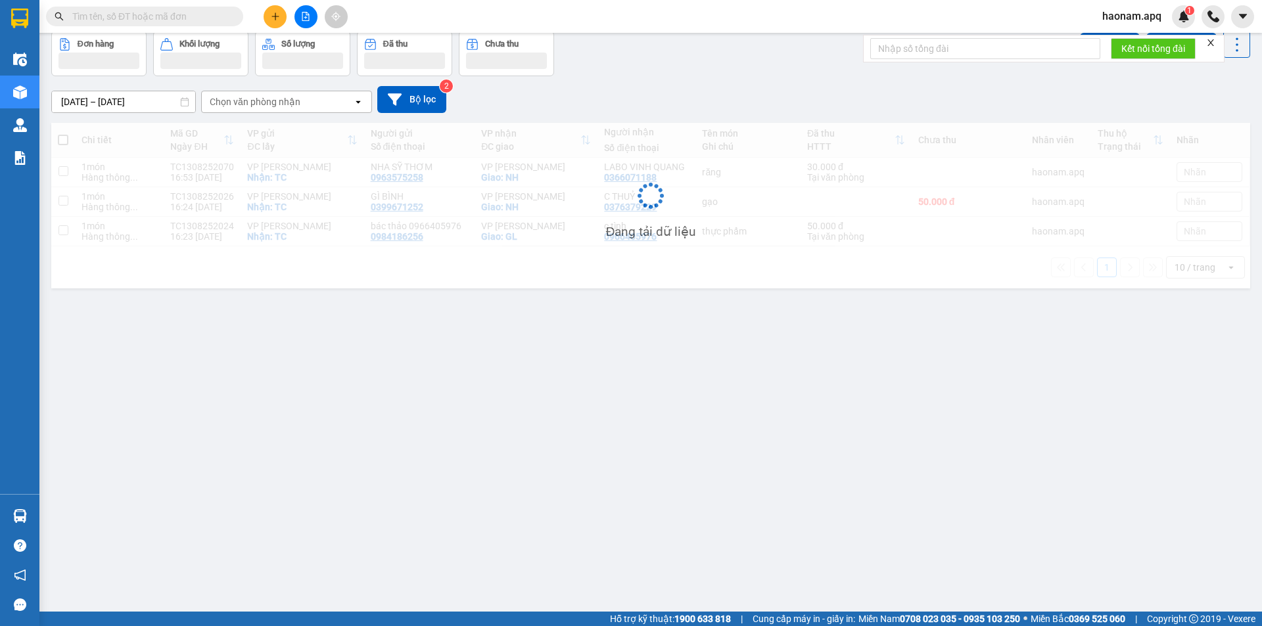
scroll to position [60, 0]
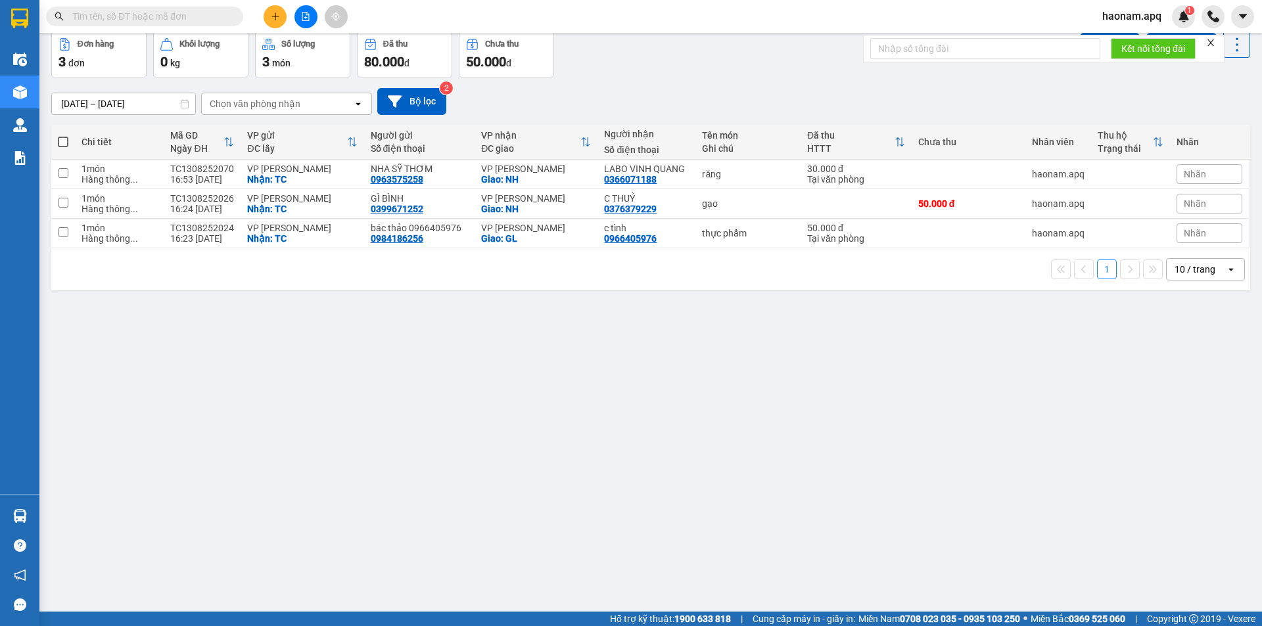
click at [203, 16] on input "text" at bounding box center [149, 16] width 155 height 14
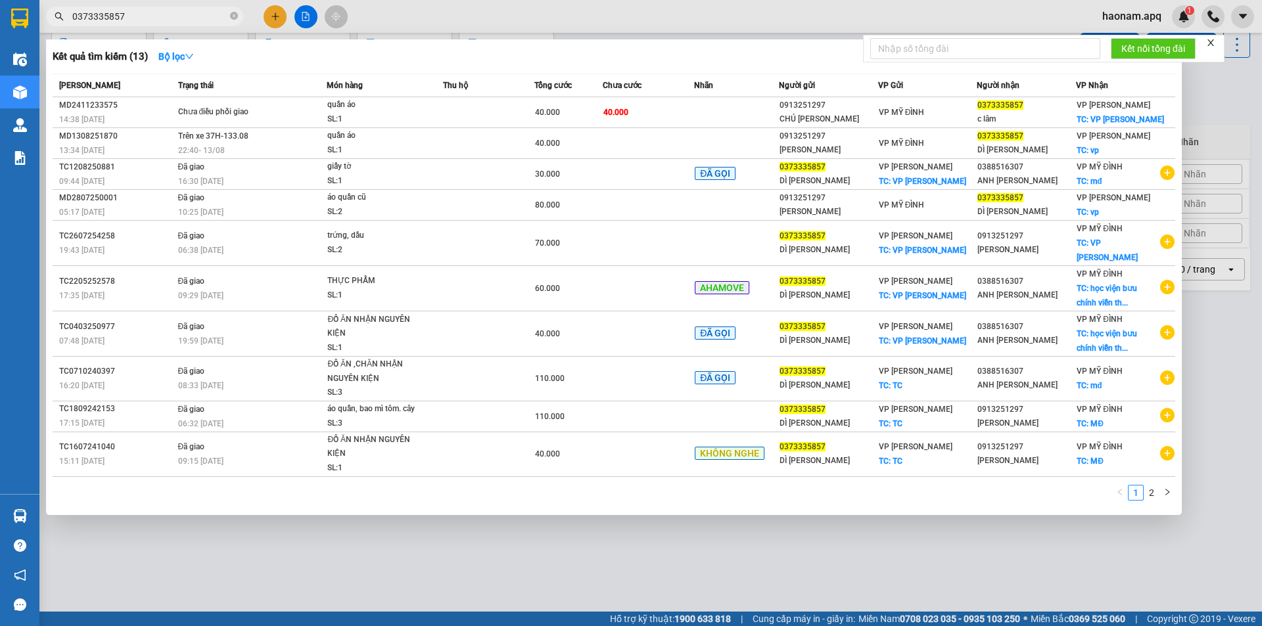
type input "0373335857"
drag, startPoint x: 1149, startPoint y: 568, endPoint x: 1140, endPoint y: 556, distance: 15.0
click at [1148, 568] on div at bounding box center [631, 313] width 1262 height 626
click at [232, 16] on icon "close-circle" at bounding box center [234, 16] width 8 height 8
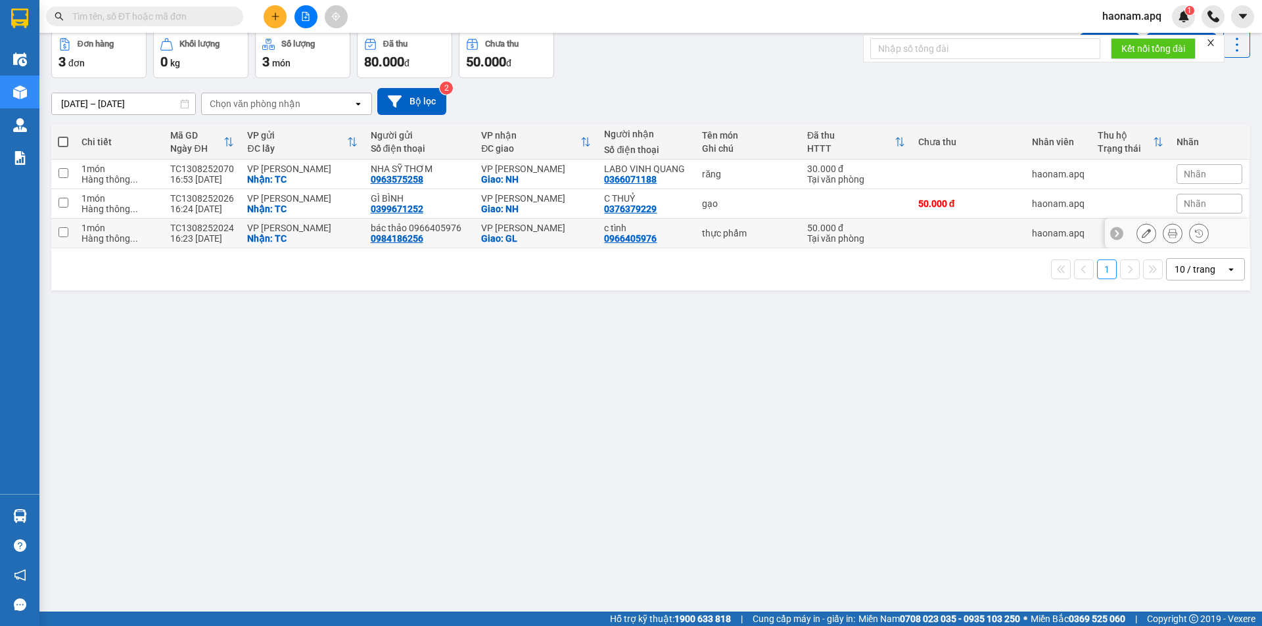
scroll to position [0, 0]
